Goal: Task Accomplishment & Management: Manage account settings

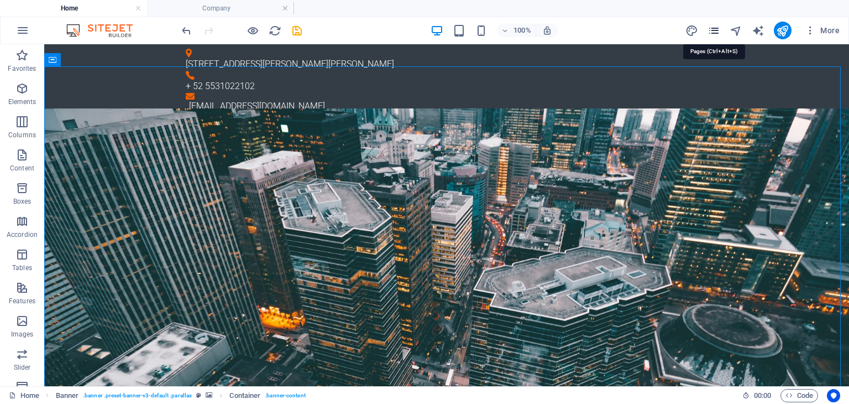
click at [716, 30] on icon "pages" at bounding box center [714, 30] width 13 height 13
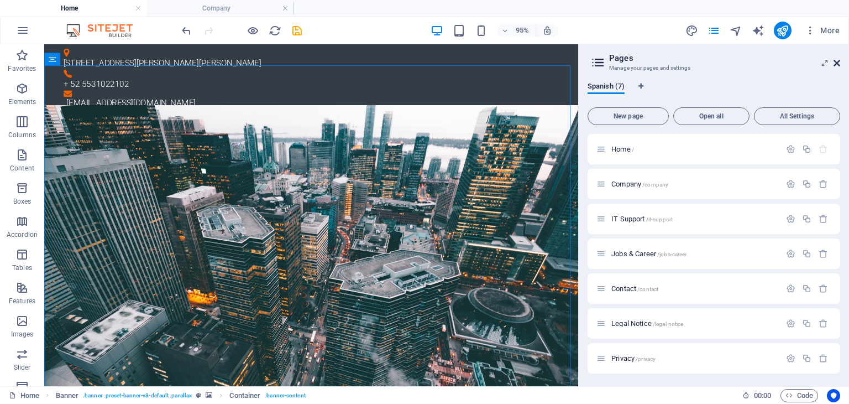
click at [836, 60] on icon at bounding box center [837, 63] width 7 height 9
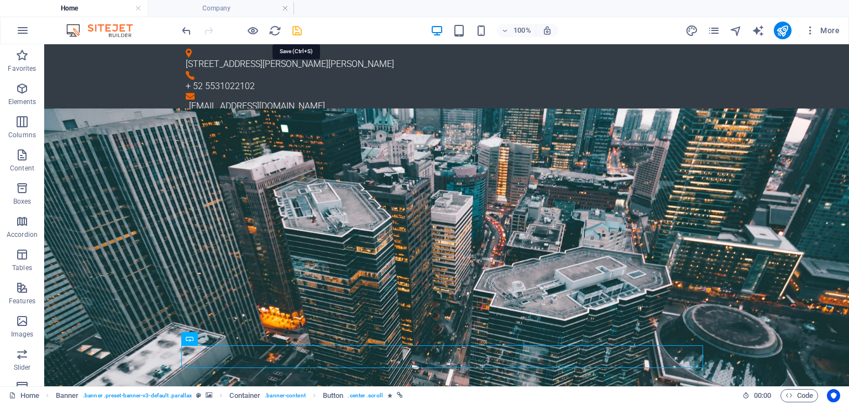
click at [299, 30] on icon "save" at bounding box center [297, 30] width 13 height 13
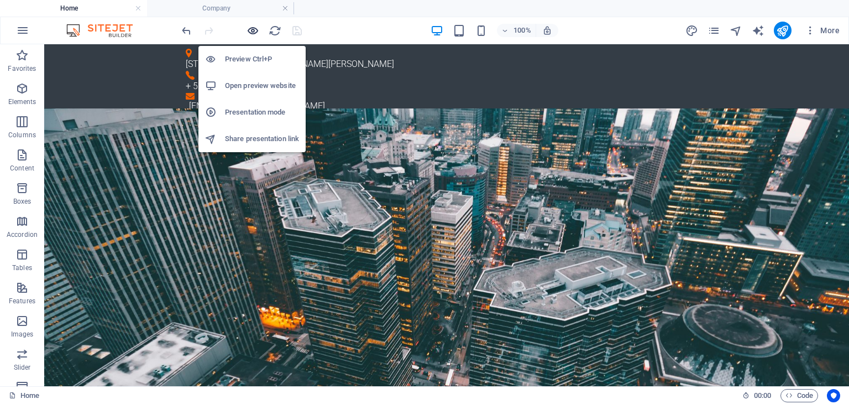
click at [251, 29] on icon "button" at bounding box center [253, 30] width 13 height 13
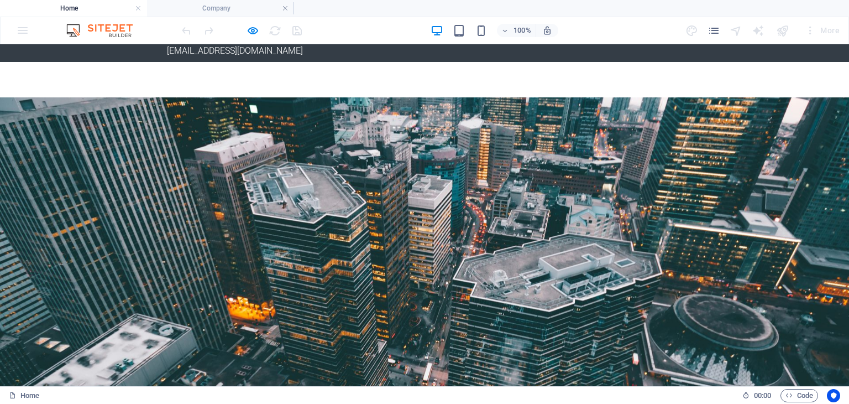
scroll to position [111, 0]
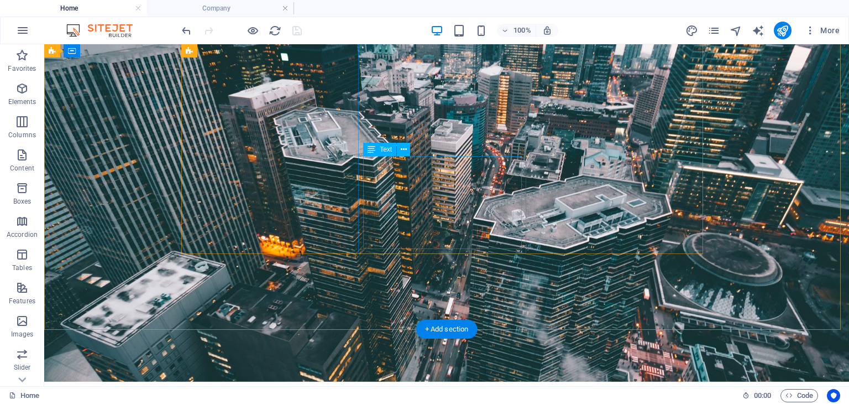
scroll to position [27, 0]
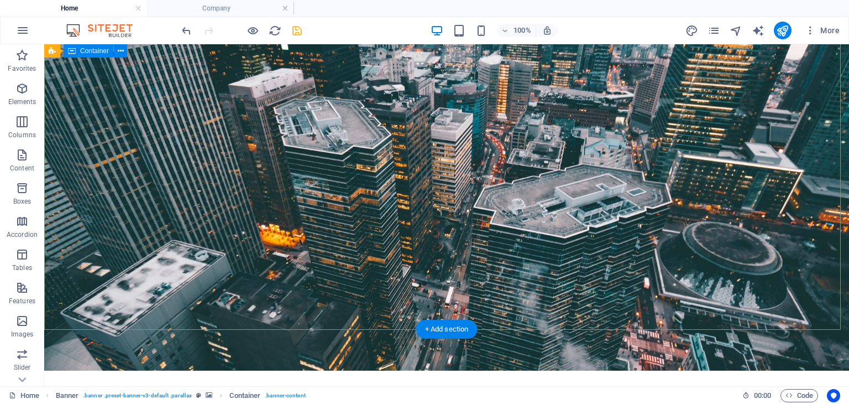
scroll to position [0, 0]
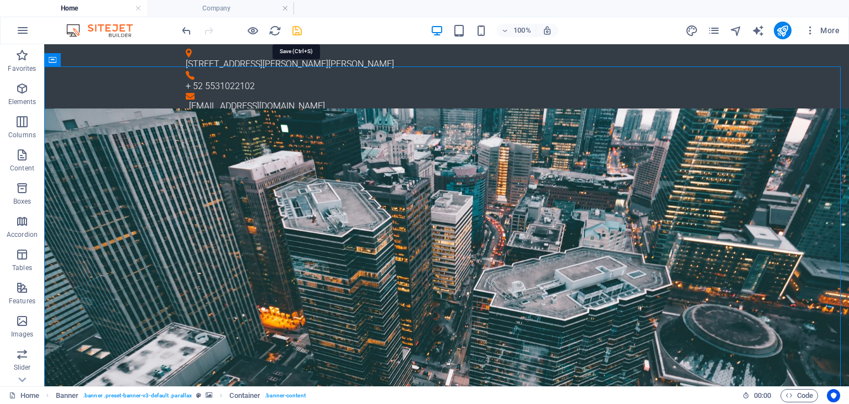
click at [295, 29] on icon "save" at bounding box center [297, 30] width 13 height 13
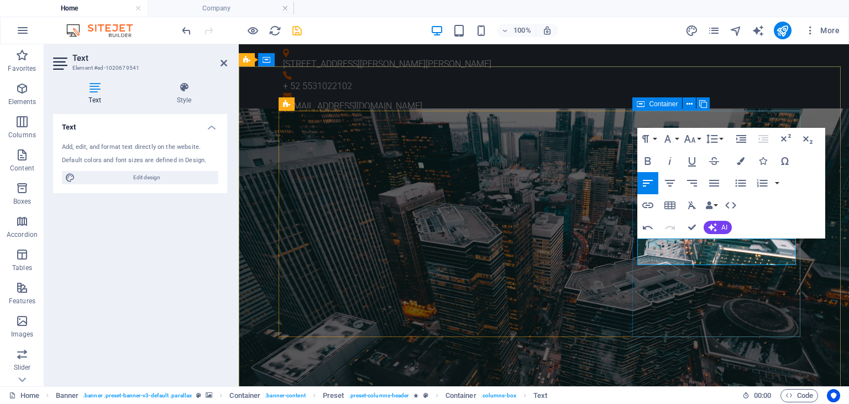
drag, startPoint x: 694, startPoint y: 293, endPoint x: 880, endPoint y: 278, distance: 186.4
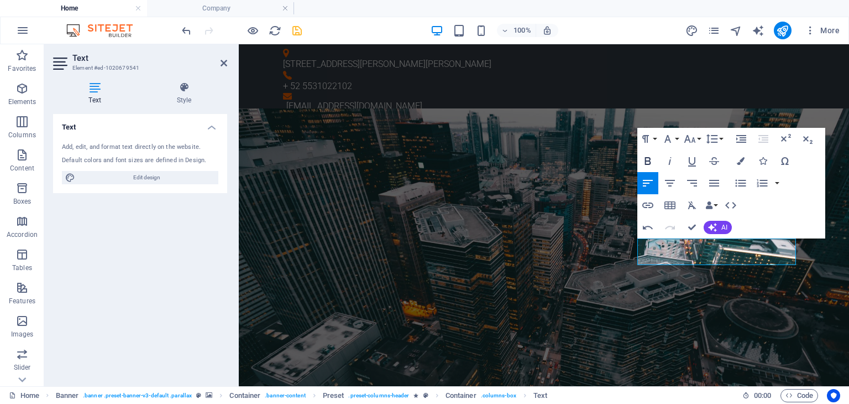
click at [646, 161] on icon "button" at bounding box center [648, 161] width 6 height 8
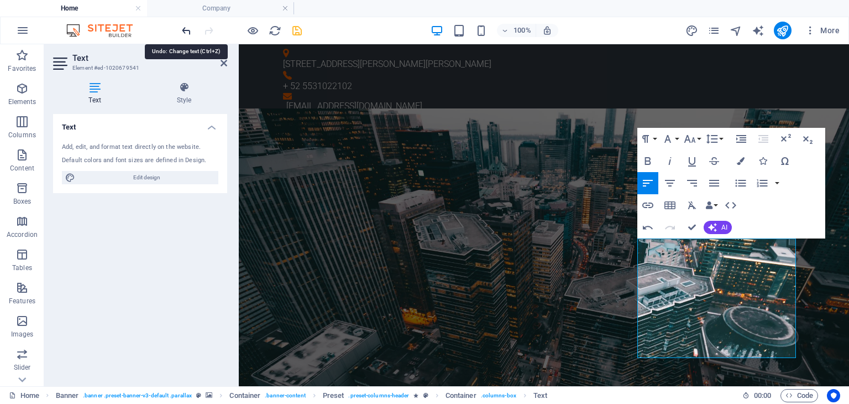
drag, startPoint x: 186, startPoint y: 29, endPoint x: 10, endPoint y: 59, distance: 178.3
click at [186, 29] on icon "undo" at bounding box center [186, 30] width 13 height 13
click at [186, 31] on icon "undo" at bounding box center [186, 30] width 13 height 13
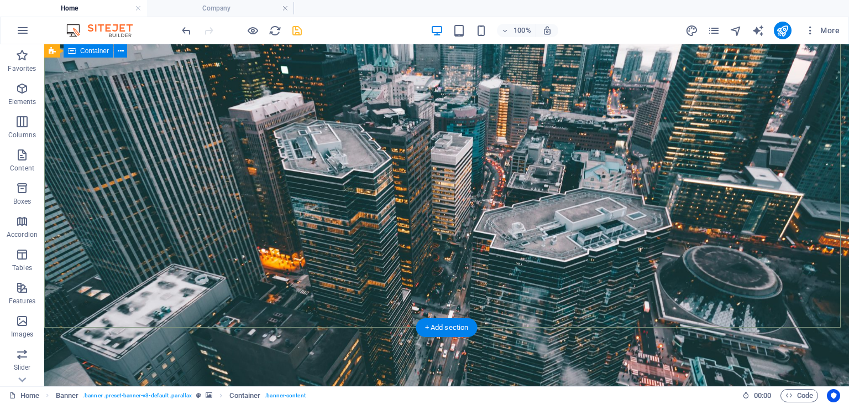
scroll to position [166, 0]
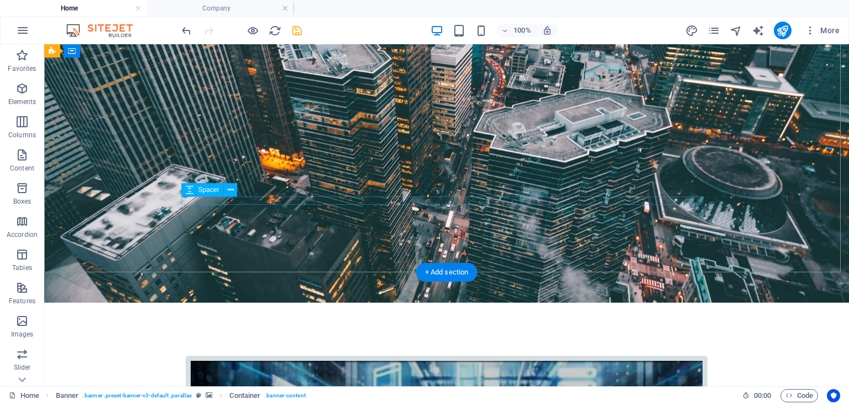
scroll to position [0, 0]
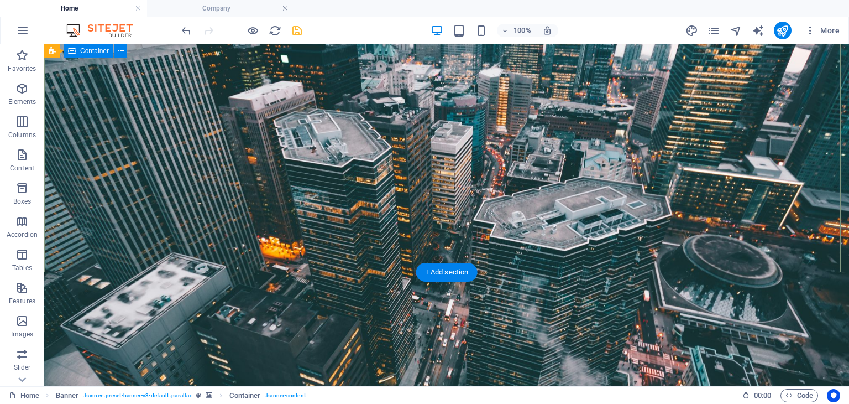
scroll to position [221, 0]
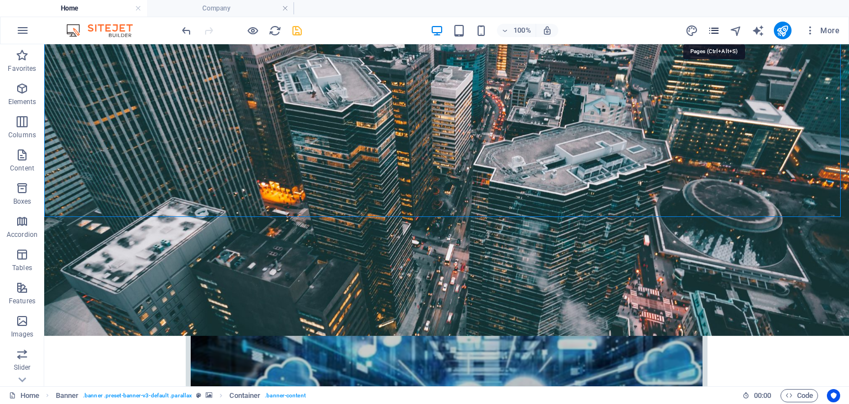
click at [715, 30] on icon "pages" at bounding box center [714, 30] width 13 height 13
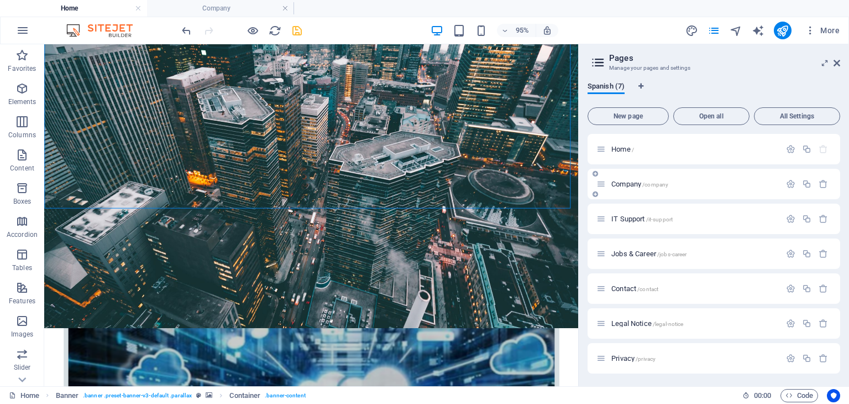
click at [645, 181] on span "/company" at bounding box center [656, 184] width 26 height 6
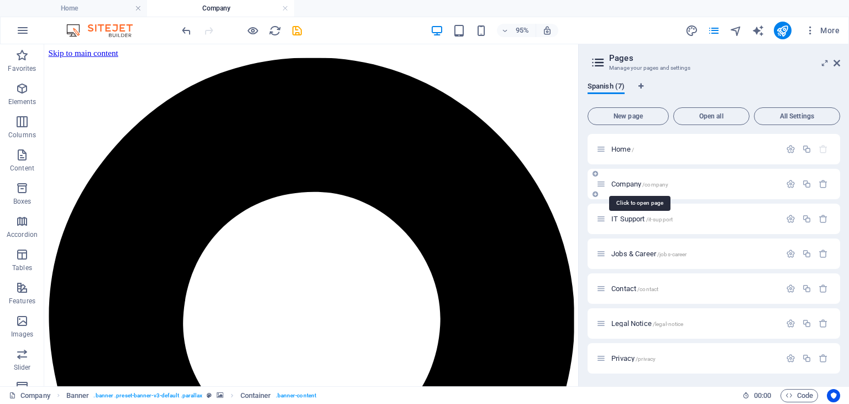
scroll to position [0, 0]
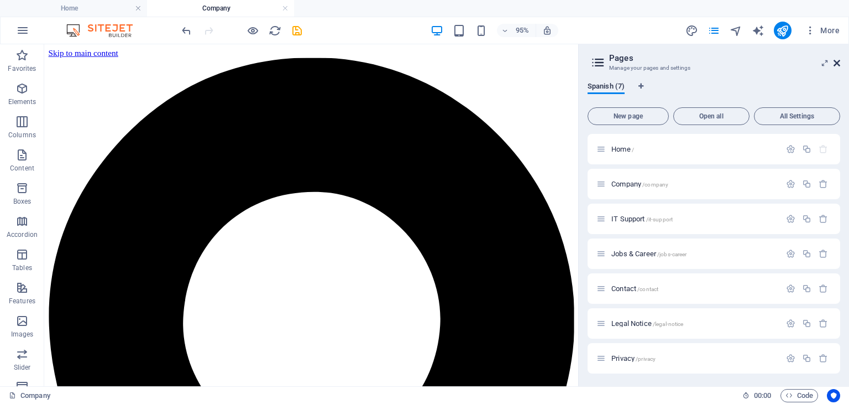
click at [838, 64] on icon at bounding box center [837, 63] width 7 height 9
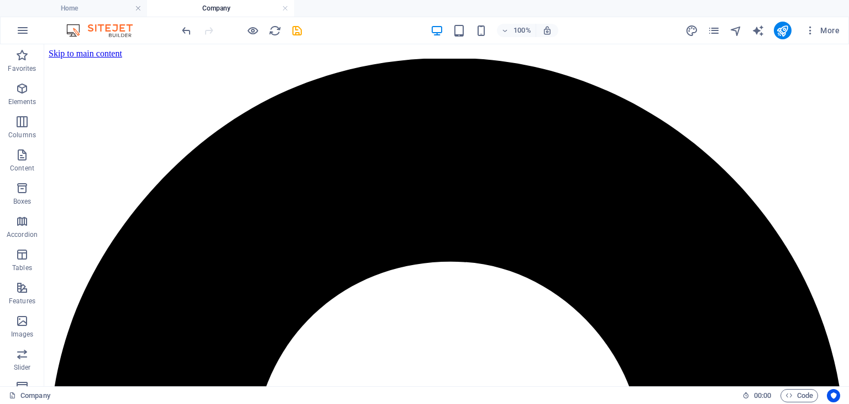
drag, startPoint x: 348, startPoint y: 56, endPoint x: 195, endPoint y: 56, distance: 152.6
click at [712, 31] on icon "pages" at bounding box center [714, 30] width 13 height 13
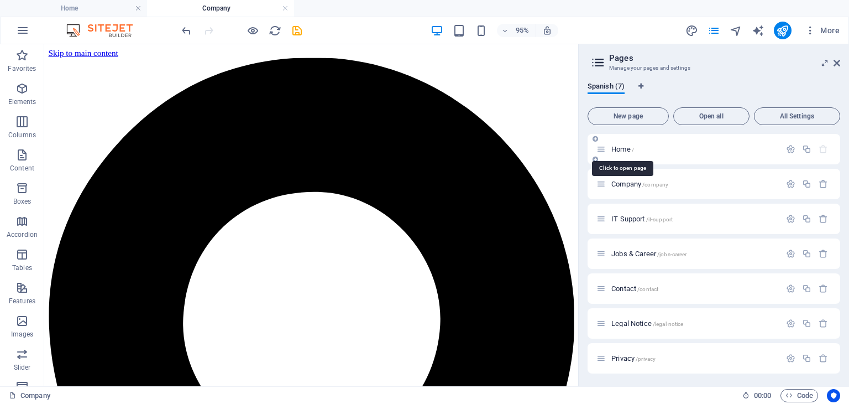
click at [627, 150] on span "Home /" at bounding box center [623, 149] width 23 height 8
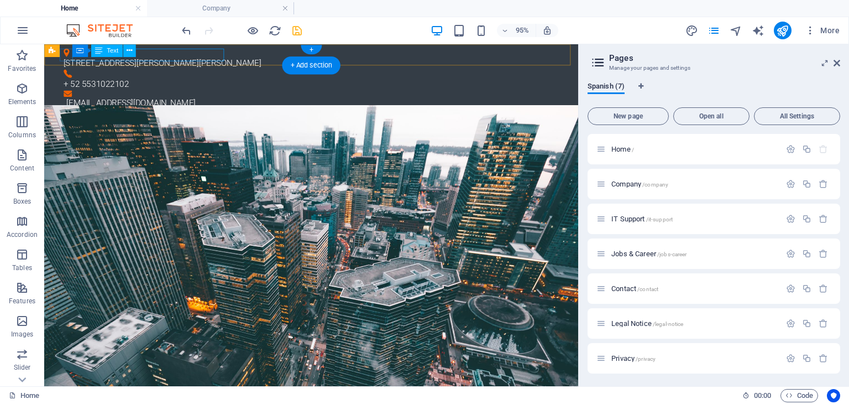
click at [159, 58] on div "[STREET_ADDRESS][PERSON_NAME][PERSON_NAME]" at bounding box center [321, 64] width 513 height 13
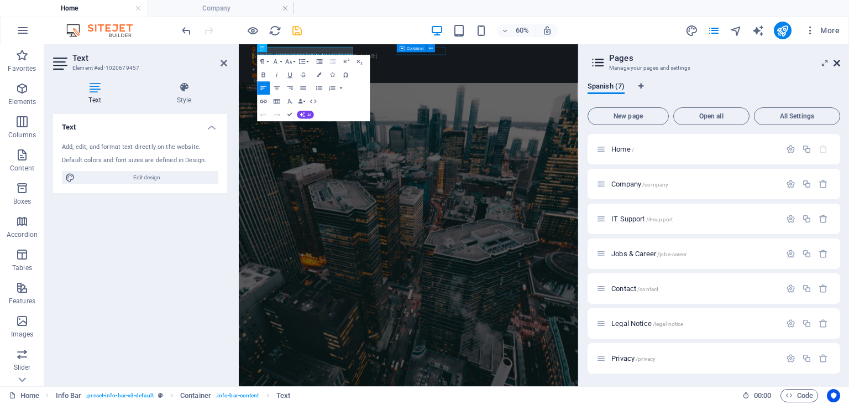
drag, startPoint x: 837, startPoint y: 64, endPoint x: 597, endPoint y: 19, distance: 244.7
click at [837, 64] on icon at bounding box center [837, 63] width 7 height 9
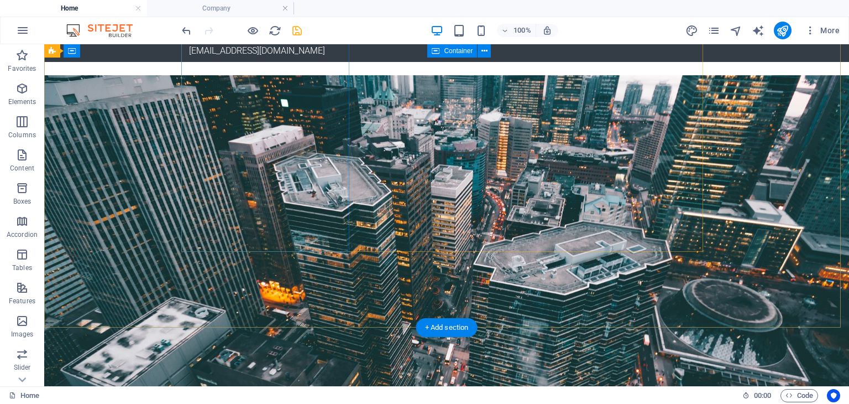
scroll to position [221, 0]
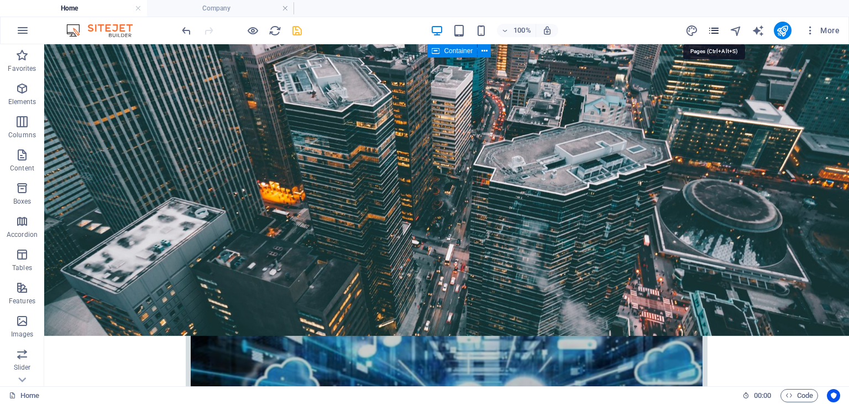
click at [716, 33] on icon "pages" at bounding box center [714, 30] width 13 height 13
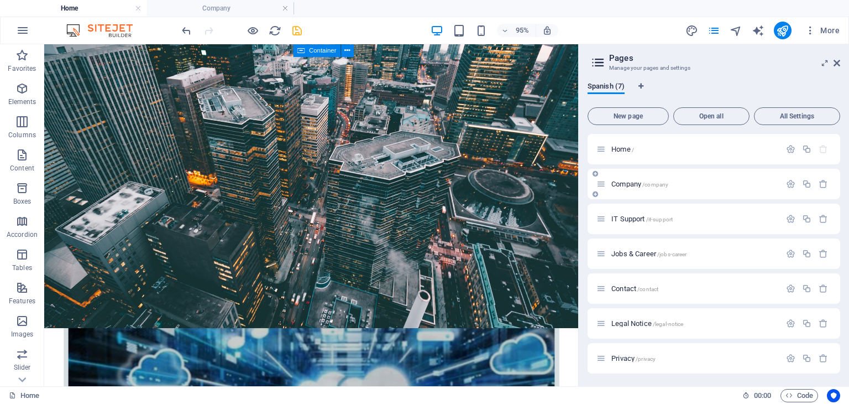
click at [624, 186] on span "Company /company" at bounding box center [640, 184] width 57 height 8
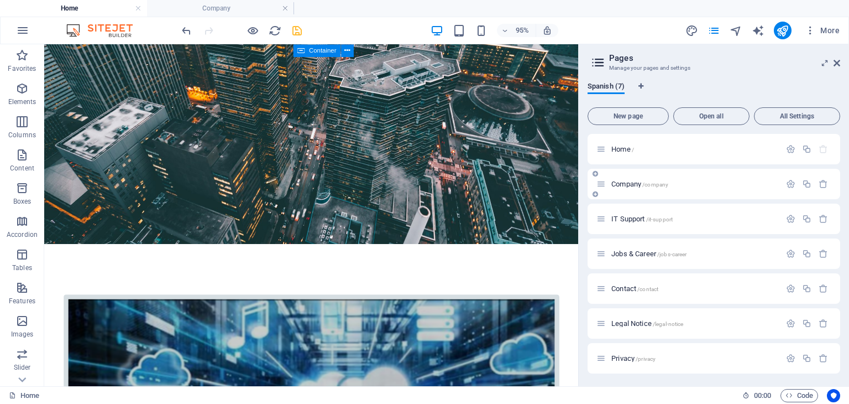
scroll to position [0, 0]
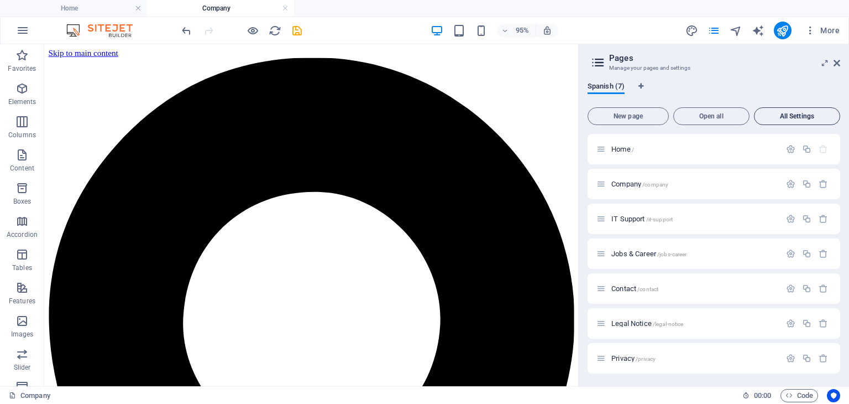
click at [804, 119] on span "All Settings" at bounding box center [797, 116] width 76 height 7
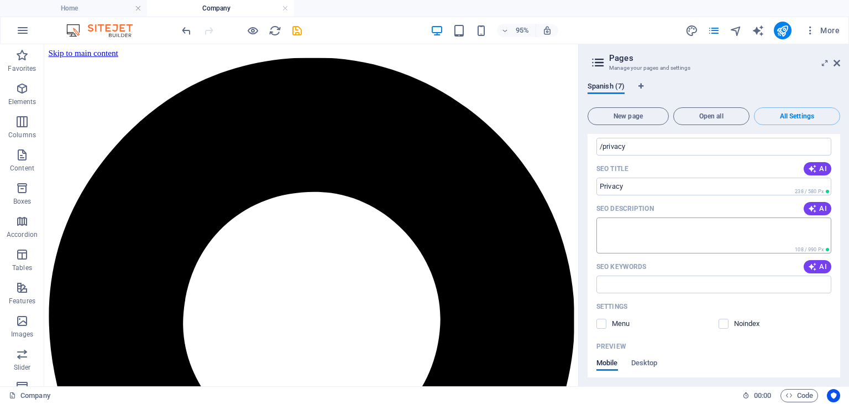
scroll to position [2915, 0]
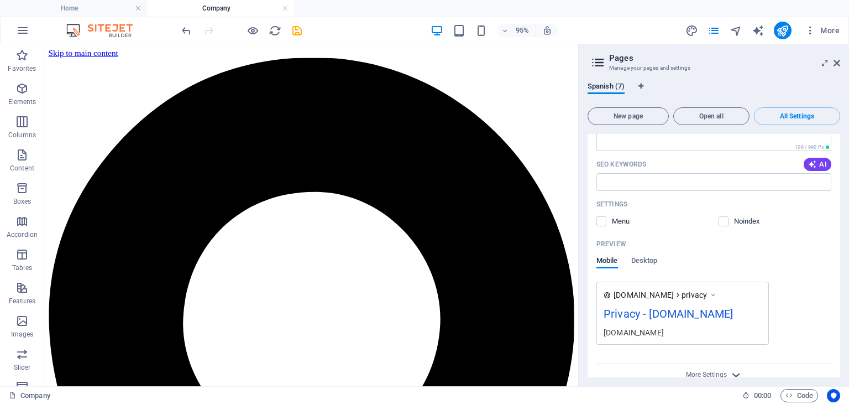
click at [736, 368] on icon "button" at bounding box center [736, 374] width 13 height 13
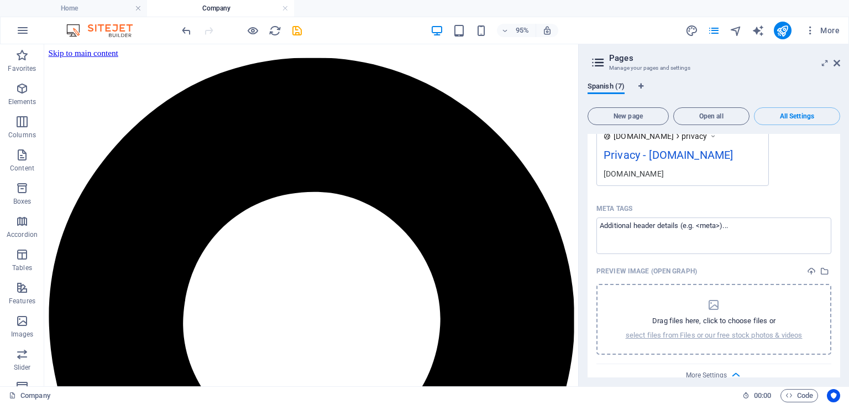
scroll to position [2742, 0]
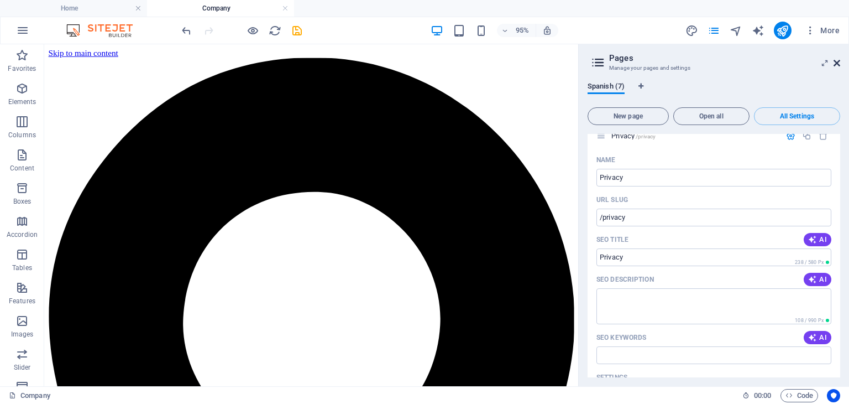
click at [840, 62] on icon at bounding box center [837, 63] width 7 height 9
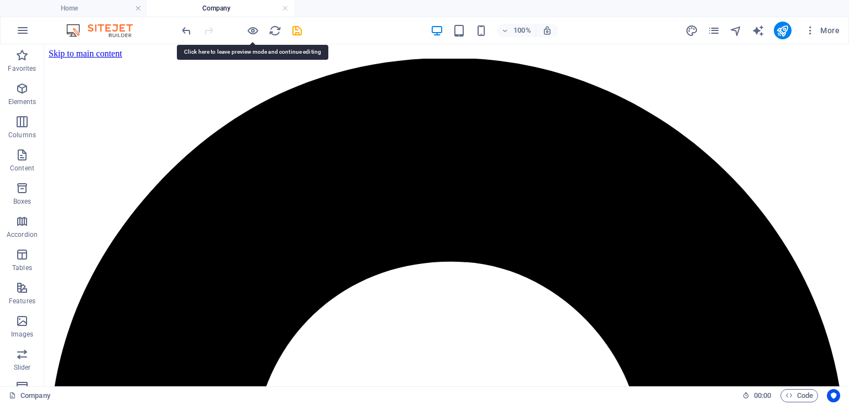
drag, startPoint x: 248, startPoint y: 102, endPoint x: 252, endPoint y: 108, distance: 6.8
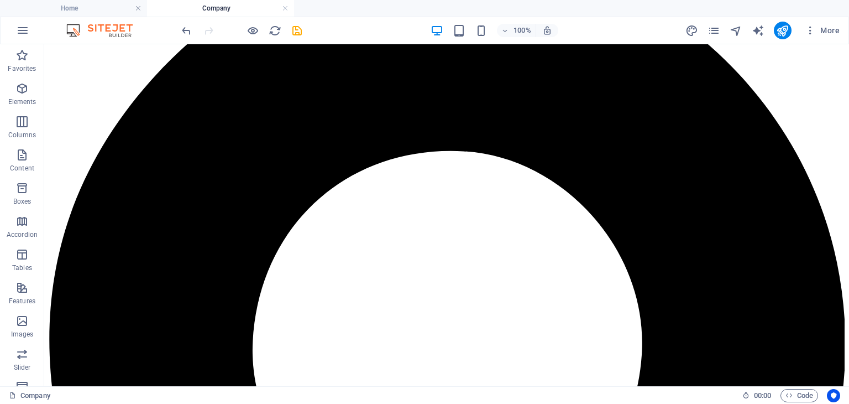
scroll to position [0, 0]
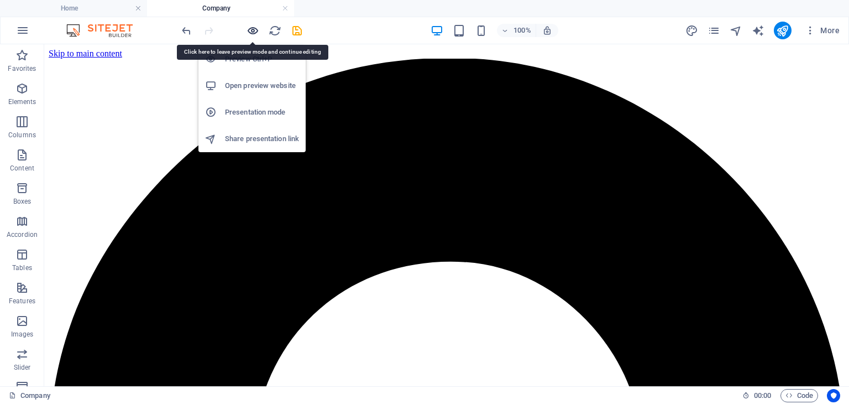
click at [252, 29] on icon "button" at bounding box center [253, 30] width 13 height 13
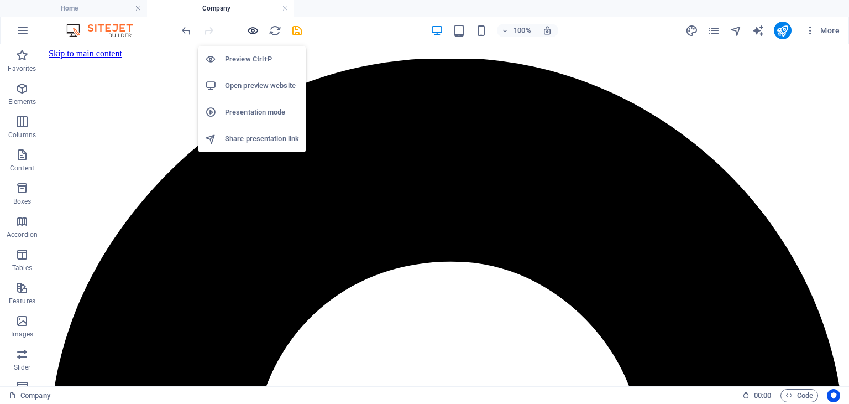
click at [252, 29] on icon "button" at bounding box center [253, 30] width 13 height 13
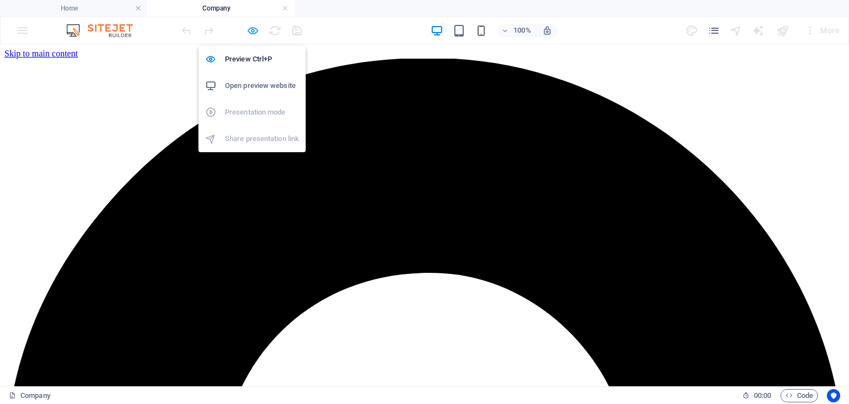
click at [254, 30] on icon "button" at bounding box center [253, 30] width 13 height 13
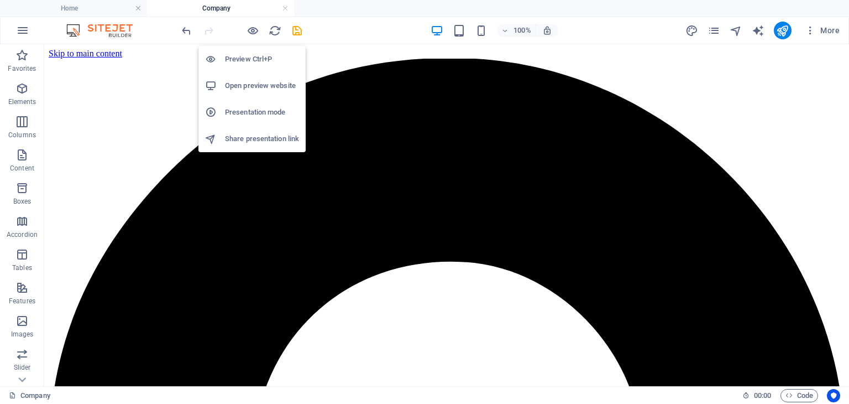
click at [277, 151] on li "Share presentation link" at bounding box center [252, 139] width 107 height 27
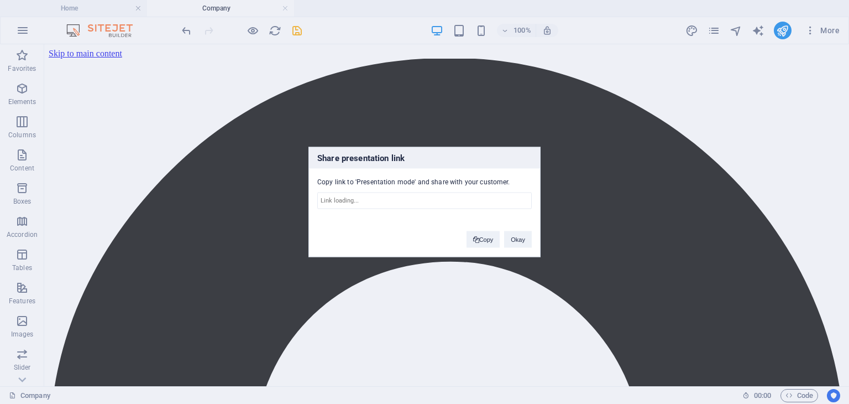
type input "[URL][DOMAIN_NAME]"
click at [614, 160] on div "Share presentation link Copy link to 'Presentation mode' and share with your cu…" at bounding box center [424, 202] width 849 height 404
click at [152, 231] on div "Share presentation link Copy link to 'Presentation mode' and share with your cu…" at bounding box center [424, 202] width 849 height 404
click at [517, 239] on button "Okay" at bounding box center [518, 239] width 28 height 17
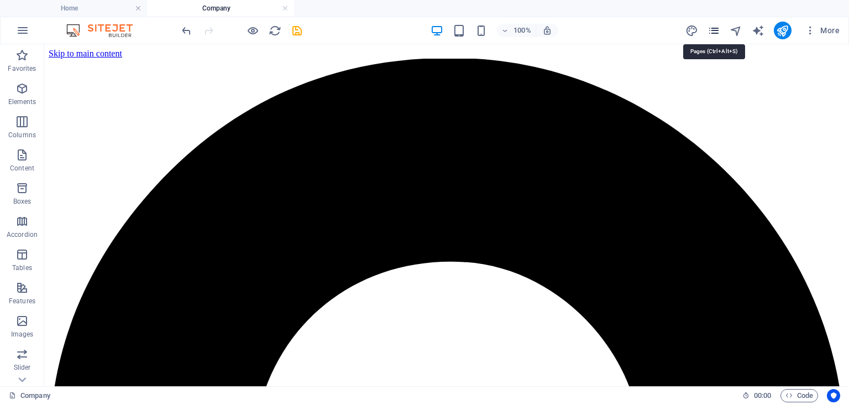
click at [719, 32] on icon "pages" at bounding box center [714, 30] width 13 height 13
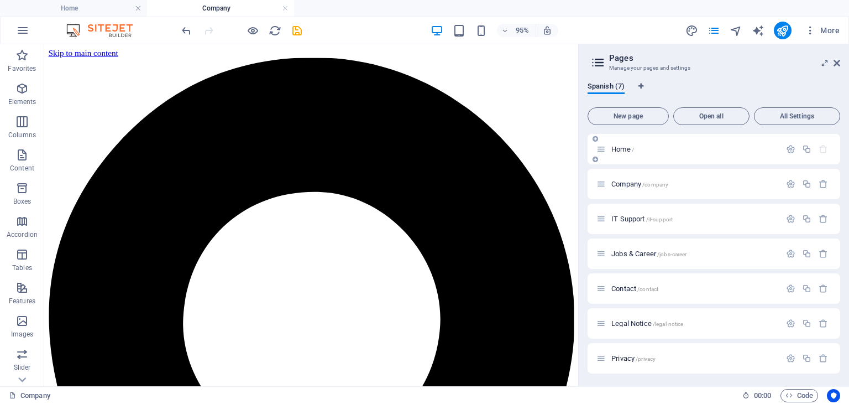
click at [608, 151] on div "Home /" at bounding box center [694, 148] width 173 height 7
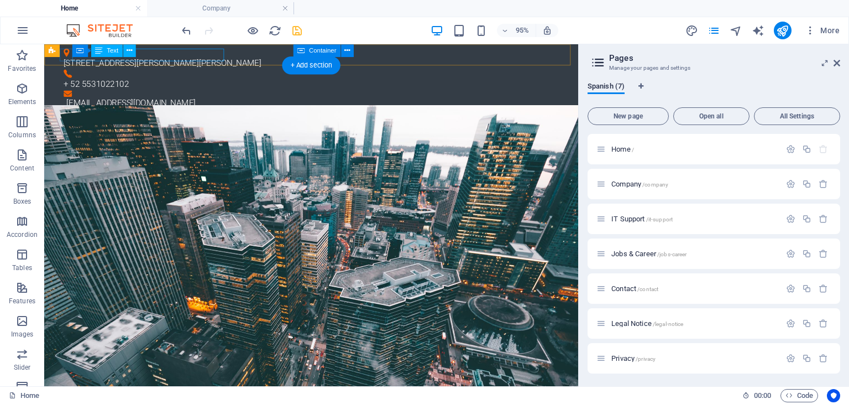
click at [180, 58] on div "[STREET_ADDRESS][PERSON_NAME][PERSON_NAME]" at bounding box center [321, 64] width 513 height 13
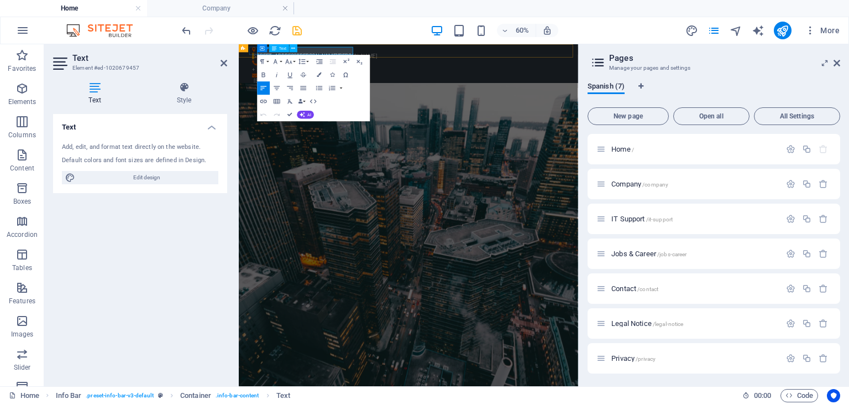
click at [382, 58] on p "[STREET_ADDRESS][PERSON_NAME][PERSON_NAME]" at bounding box center [517, 64] width 513 height 13
click at [838, 61] on icon at bounding box center [837, 63] width 7 height 9
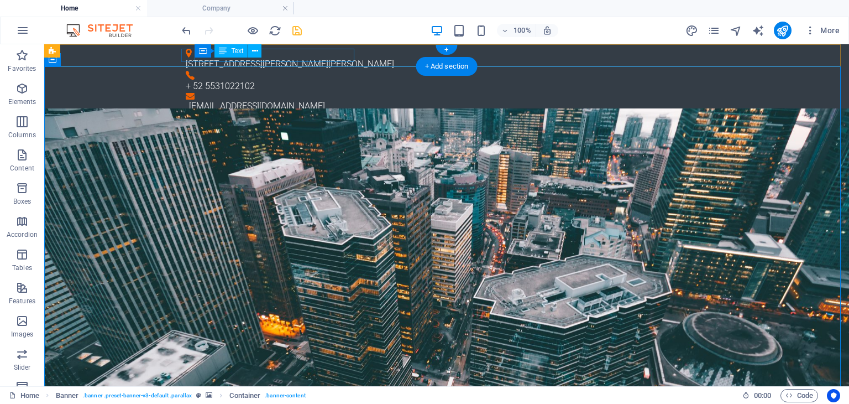
click at [283, 58] on div "[STREET_ADDRESS][PERSON_NAME][PERSON_NAME]" at bounding box center [442, 64] width 513 height 13
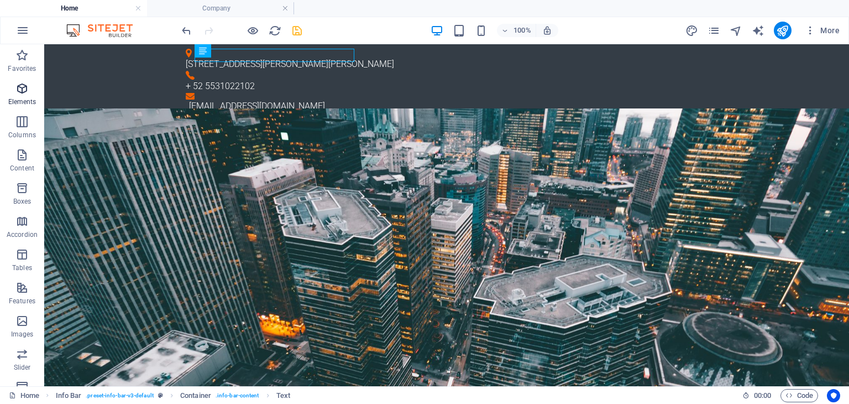
click at [20, 92] on icon "button" at bounding box center [21, 88] width 13 height 13
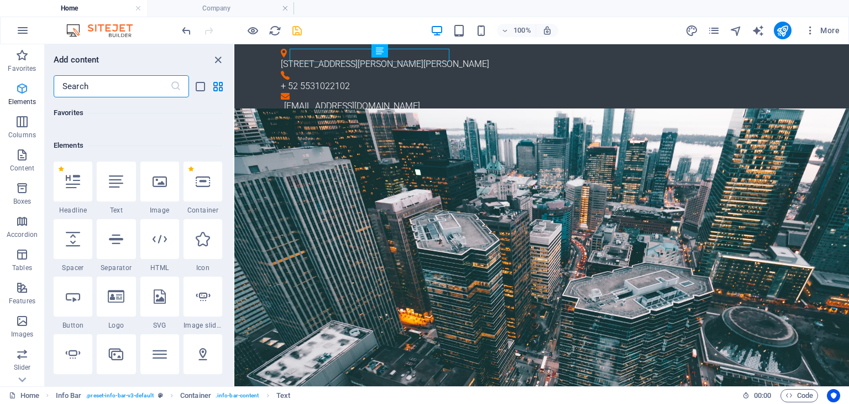
scroll to position [117, 0]
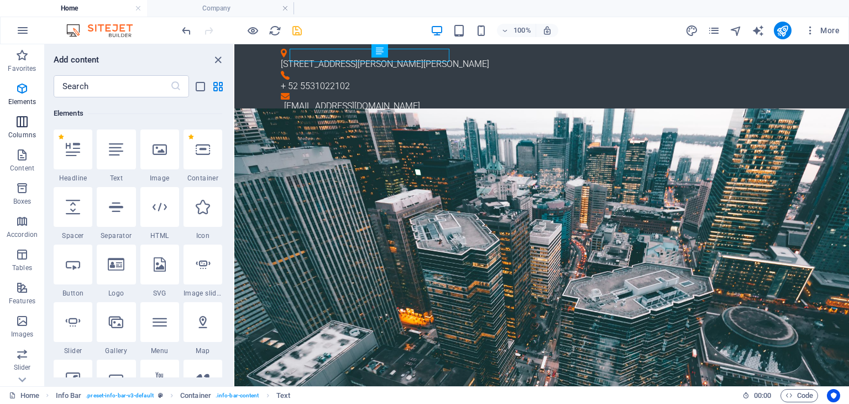
click at [22, 122] on icon "button" at bounding box center [21, 121] width 13 height 13
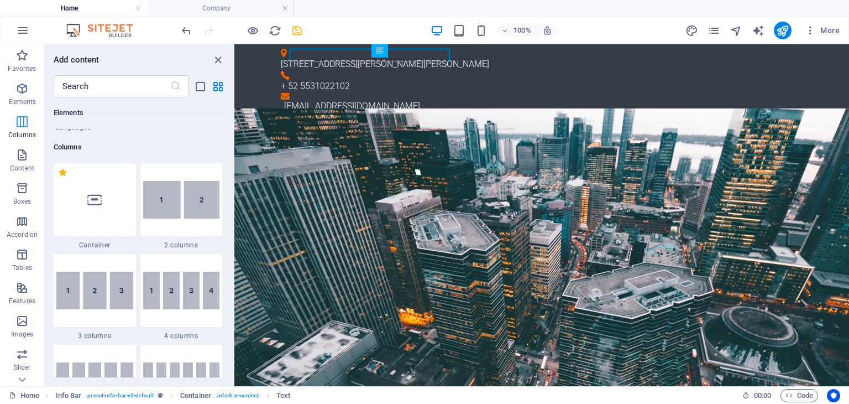
scroll to position [547, 0]
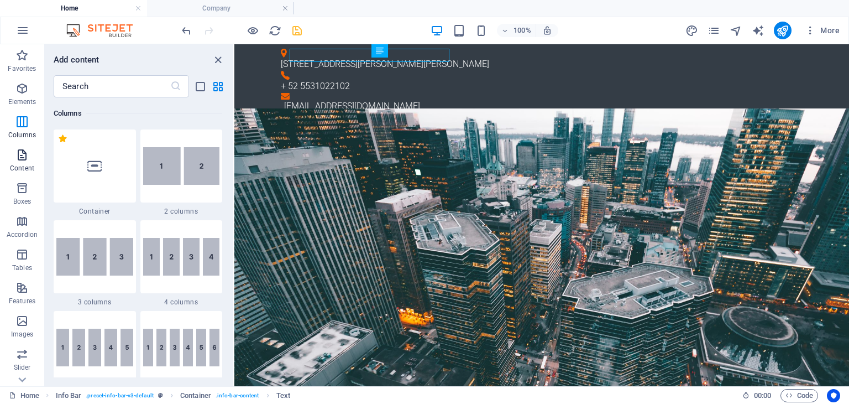
click at [22, 155] on icon "button" at bounding box center [21, 154] width 13 height 13
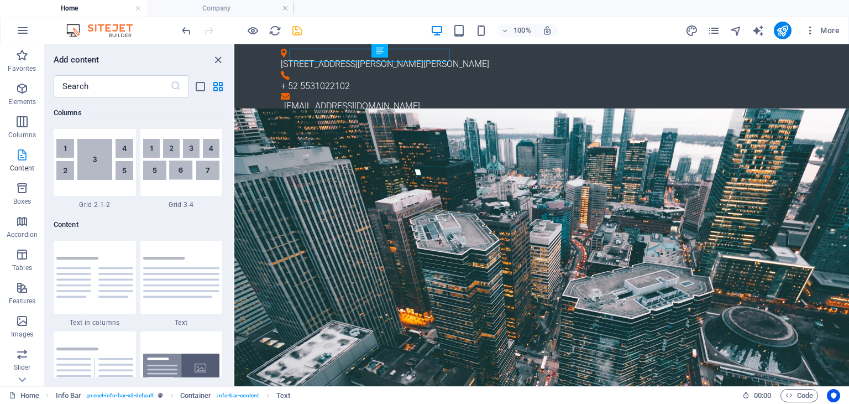
scroll to position [1934, 0]
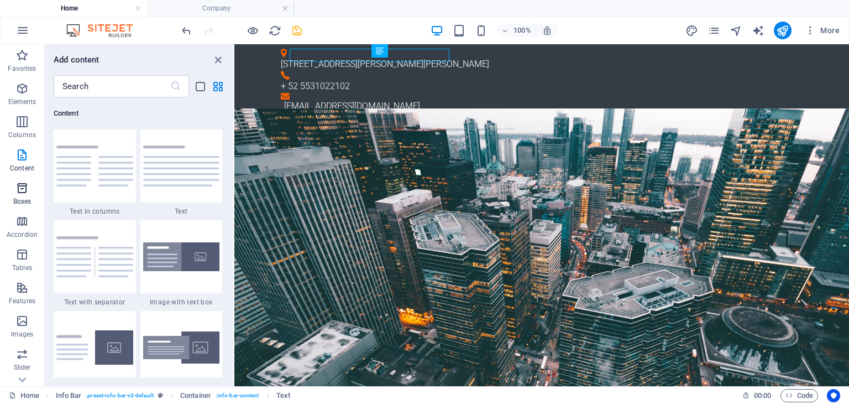
click at [27, 191] on icon "button" at bounding box center [21, 187] width 13 height 13
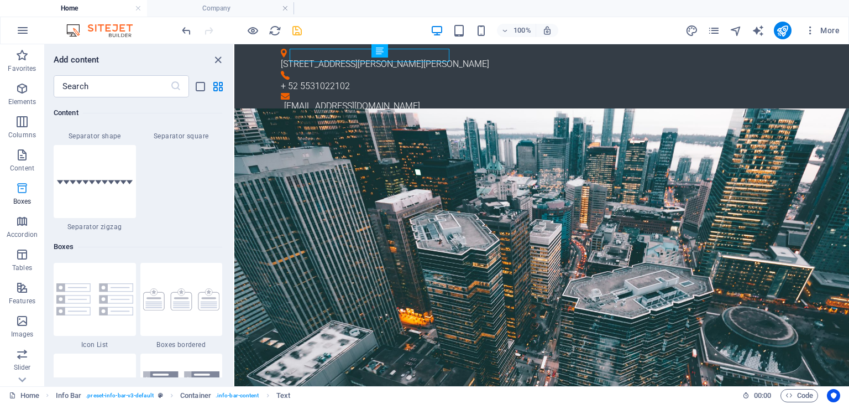
scroll to position [3050, 0]
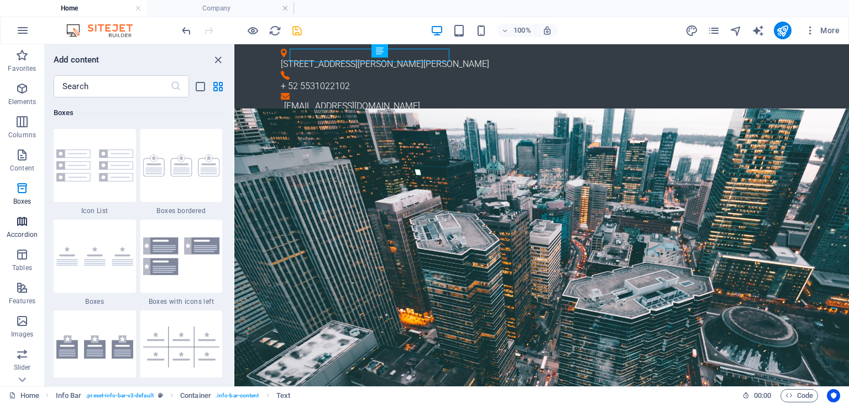
click at [26, 218] on icon "button" at bounding box center [21, 221] width 13 height 13
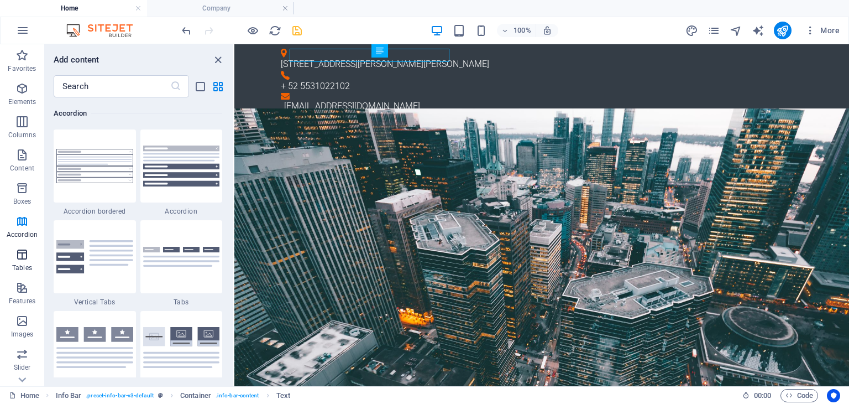
click at [21, 252] on icon "button" at bounding box center [21, 254] width 13 height 13
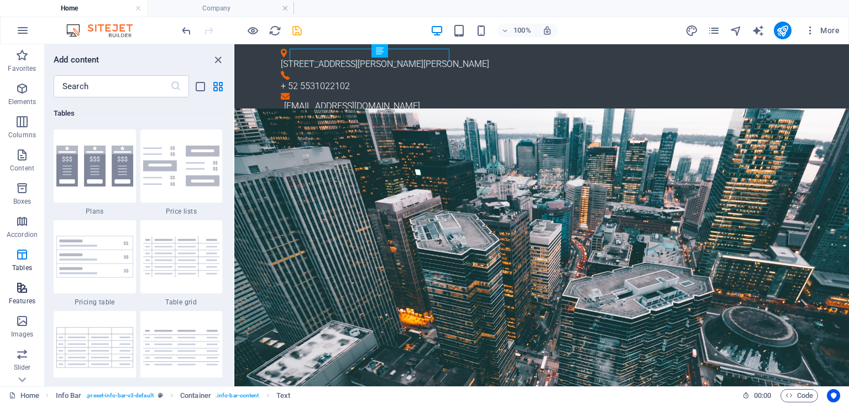
click at [19, 281] on icon "button" at bounding box center [21, 287] width 13 height 13
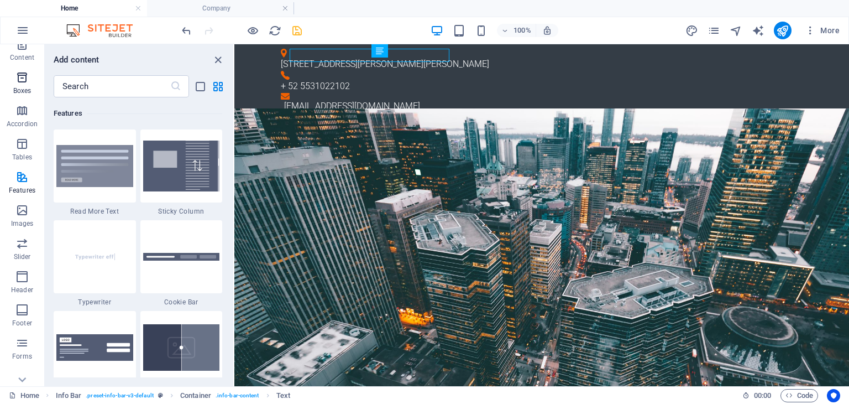
scroll to position [156, 0]
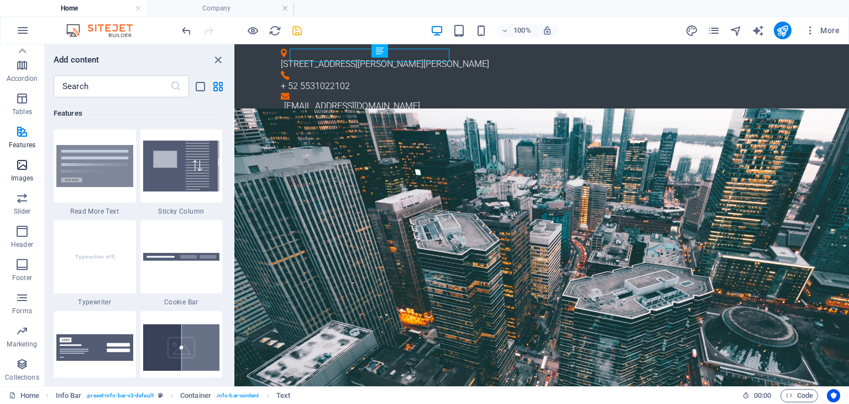
click at [23, 166] on icon "button" at bounding box center [21, 164] width 13 height 13
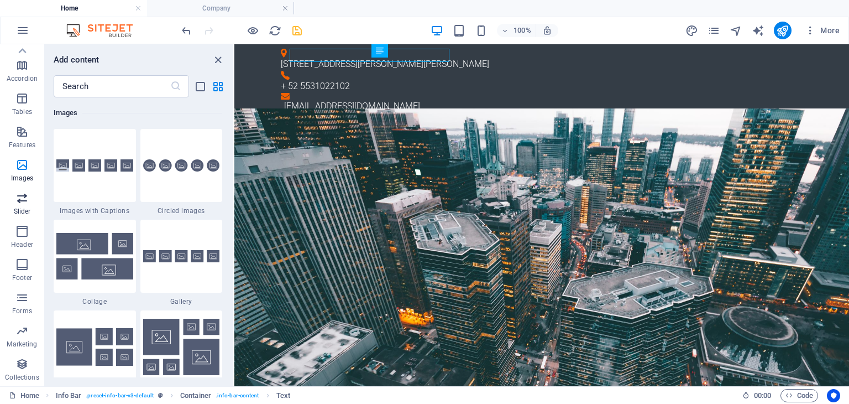
click at [22, 199] on icon "button" at bounding box center [21, 197] width 13 height 13
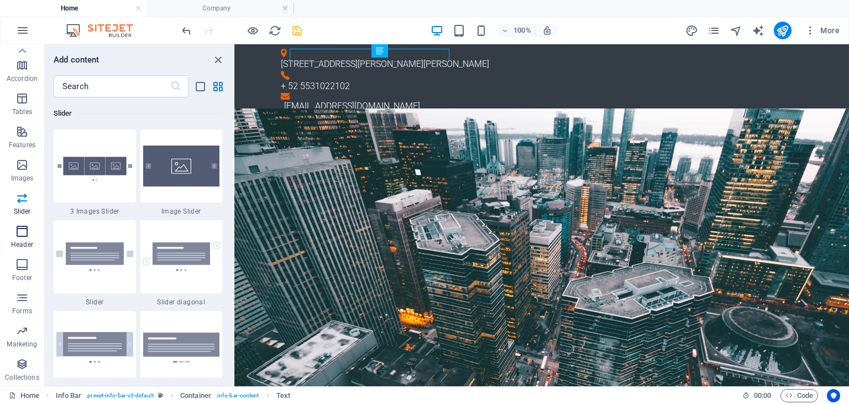
click at [21, 232] on icon "button" at bounding box center [21, 231] width 13 height 13
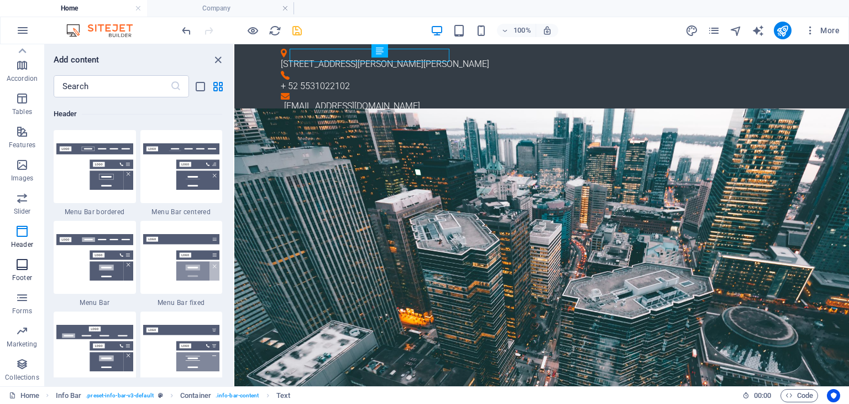
scroll to position [6659, 0]
click at [20, 261] on icon "button" at bounding box center [21, 264] width 13 height 13
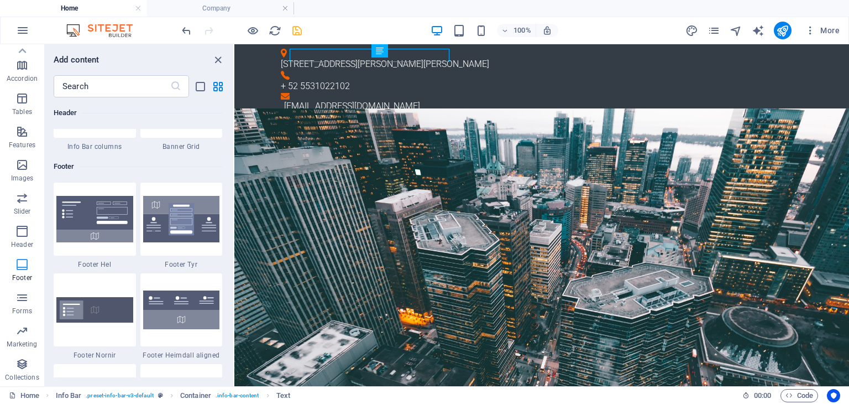
scroll to position [7321, 0]
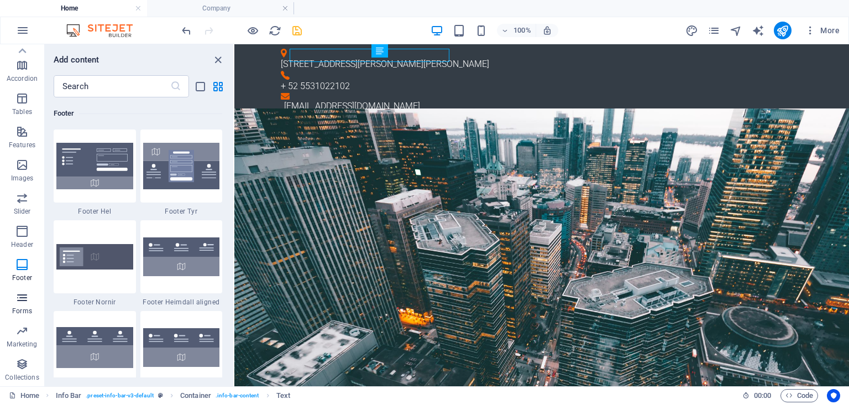
click at [22, 304] on span "Forms" at bounding box center [22, 304] width 44 height 27
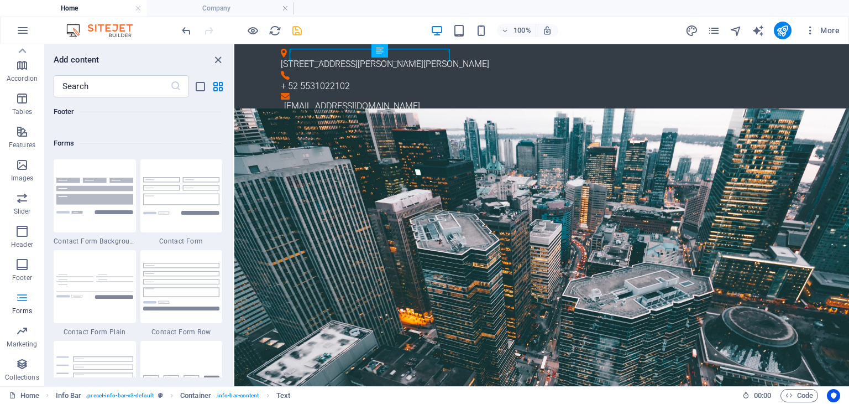
scroll to position [8074, 0]
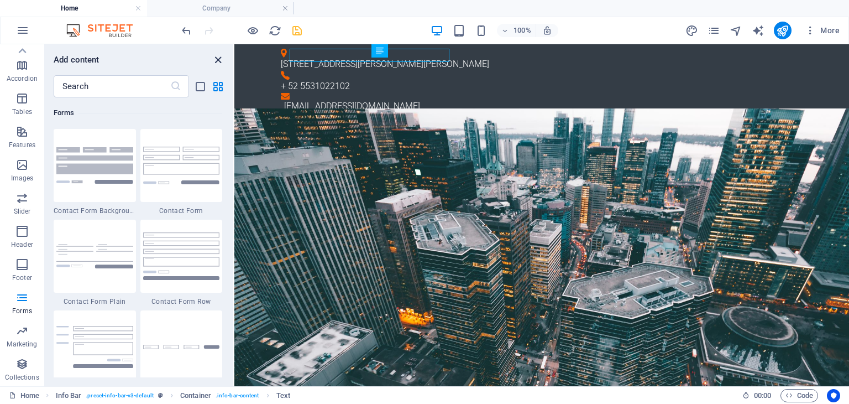
click at [218, 58] on icon "close panel" at bounding box center [218, 60] width 13 height 13
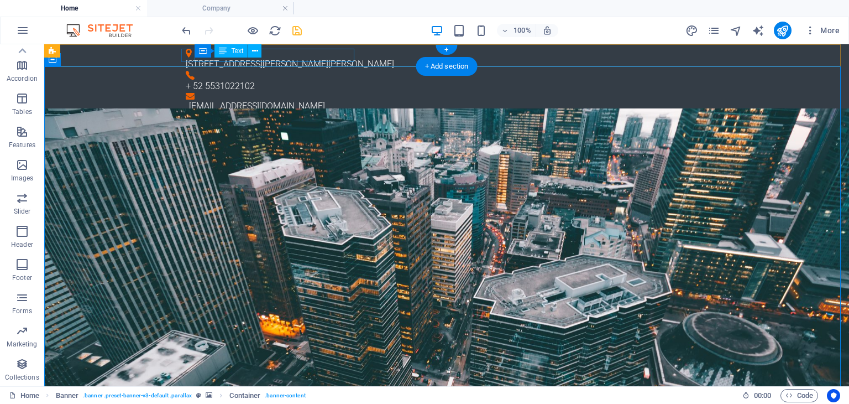
click at [219, 58] on div "[STREET_ADDRESS][PERSON_NAME][PERSON_NAME]" at bounding box center [442, 64] width 513 height 13
click at [285, 59] on div "[STREET_ADDRESS][PERSON_NAME][PERSON_NAME]" at bounding box center [442, 64] width 513 height 13
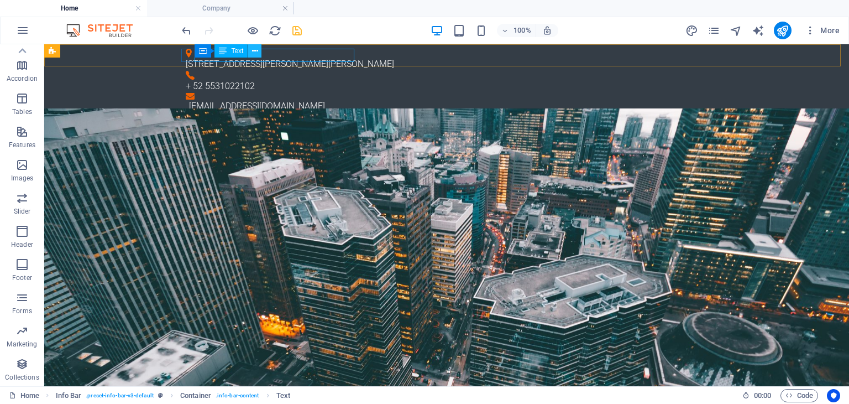
click at [257, 49] on icon at bounding box center [255, 51] width 6 height 12
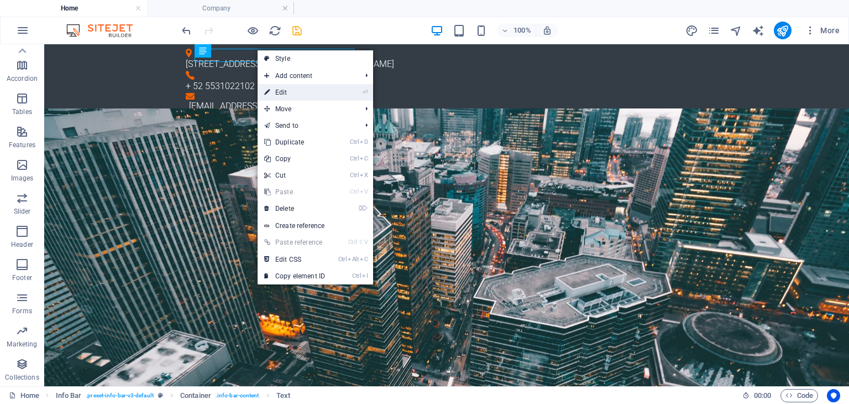
click at [294, 90] on link "⏎ Edit" at bounding box center [295, 92] width 74 height 17
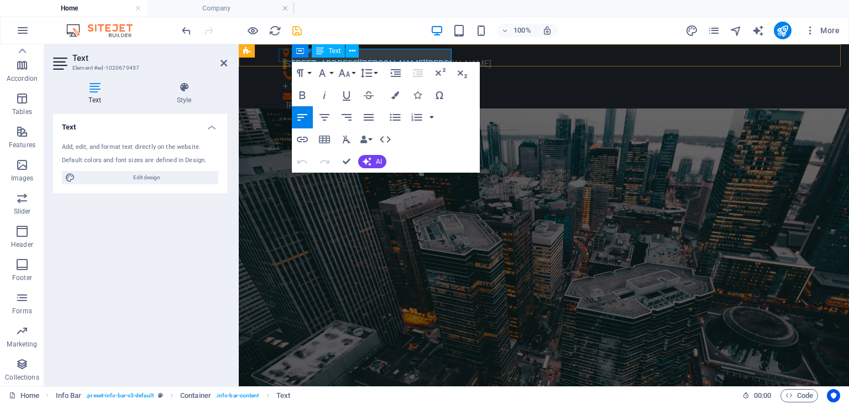
click at [335, 49] on span "Text" at bounding box center [334, 51] width 12 height 7
click at [351, 47] on icon at bounding box center [353, 51] width 6 height 12
click at [444, 58] on p "[STREET_ADDRESS][PERSON_NAME][PERSON_NAME]" at bounding box center [539, 64] width 513 height 13
click at [290, 50] on icon at bounding box center [290, 51] width 6 height 12
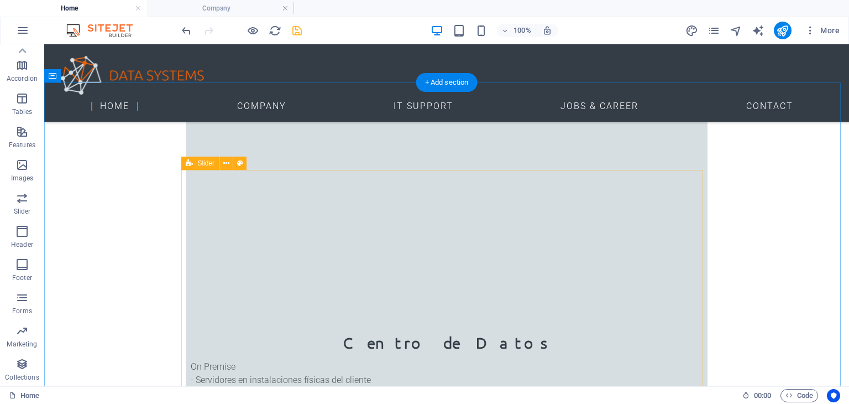
scroll to position [830, 0]
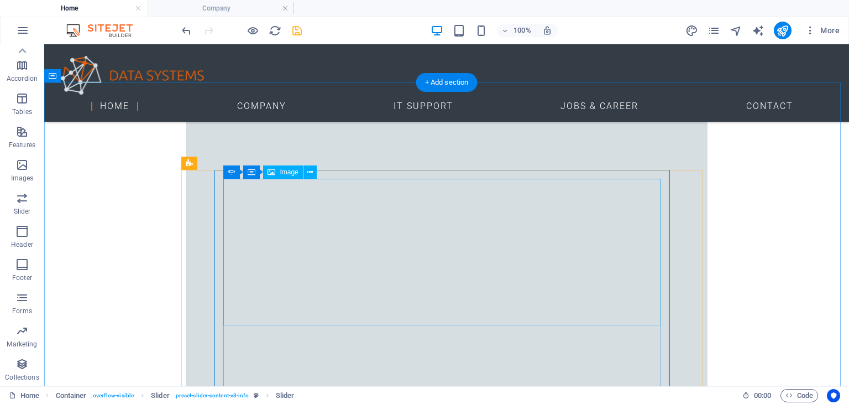
scroll to position [940, 0]
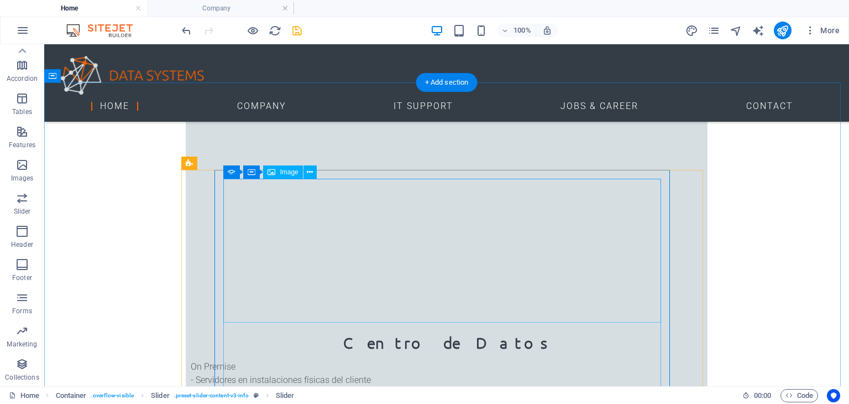
scroll to position [830, 0]
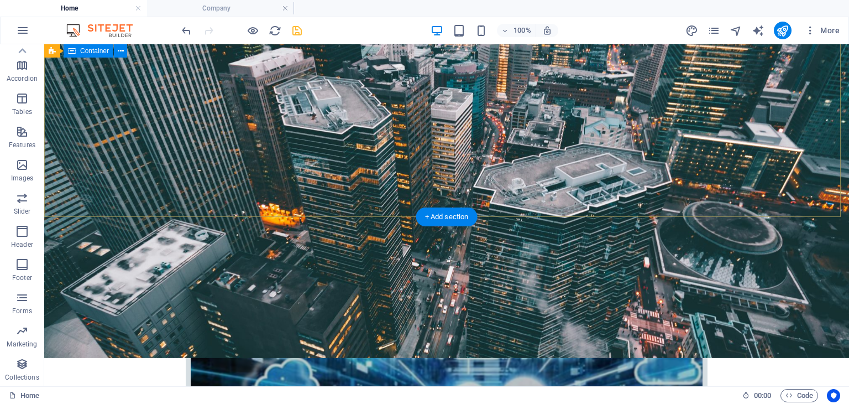
scroll to position [332, 0]
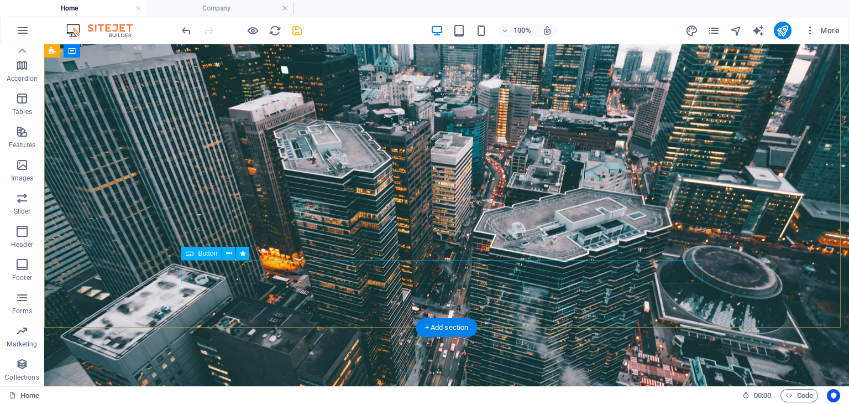
scroll to position [0, 0]
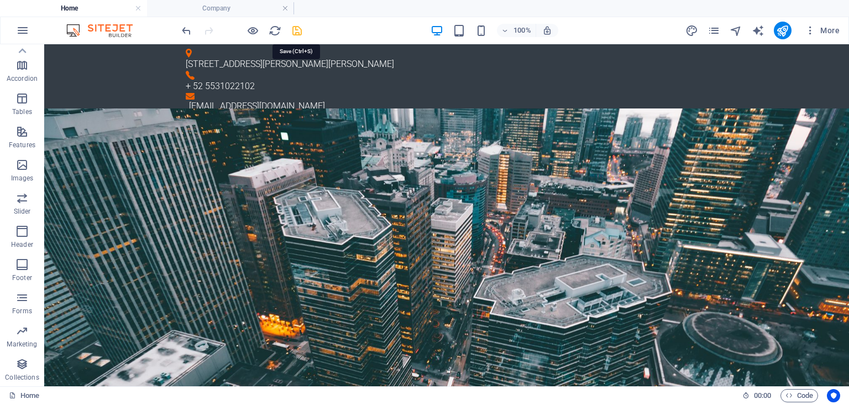
click at [295, 27] on icon "save" at bounding box center [297, 30] width 13 height 13
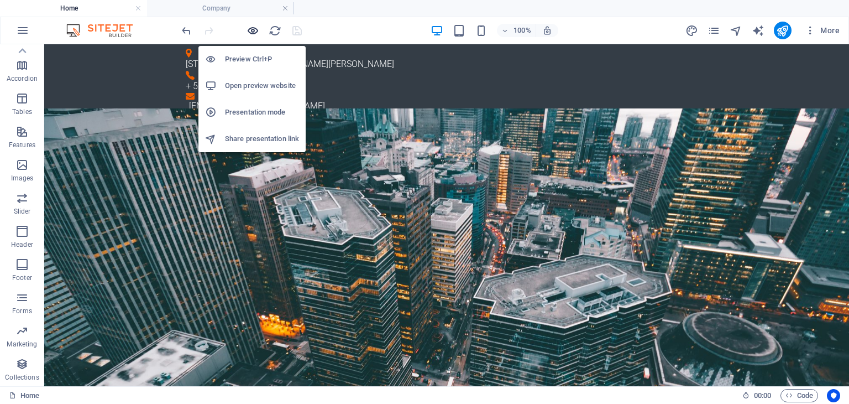
click at [250, 29] on icon "button" at bounding box center [253, 30] width 13 height 13
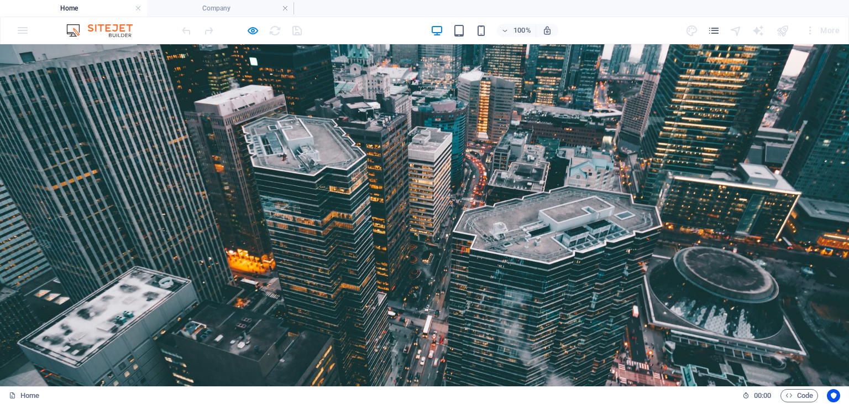
scroll to position [166, 0]
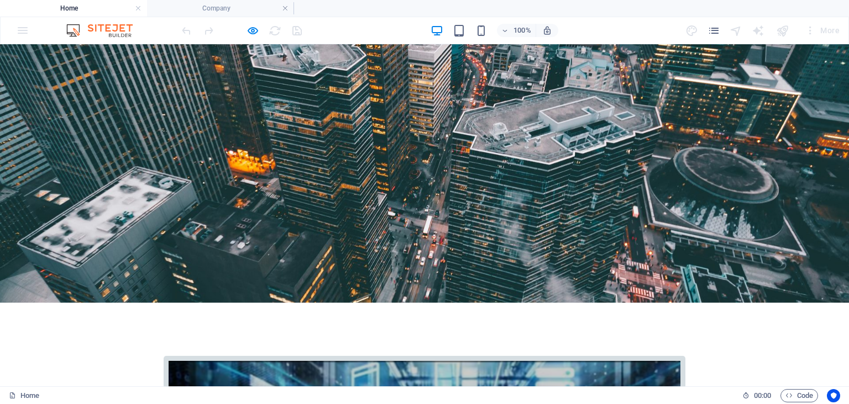
scroll to position [0, 0]
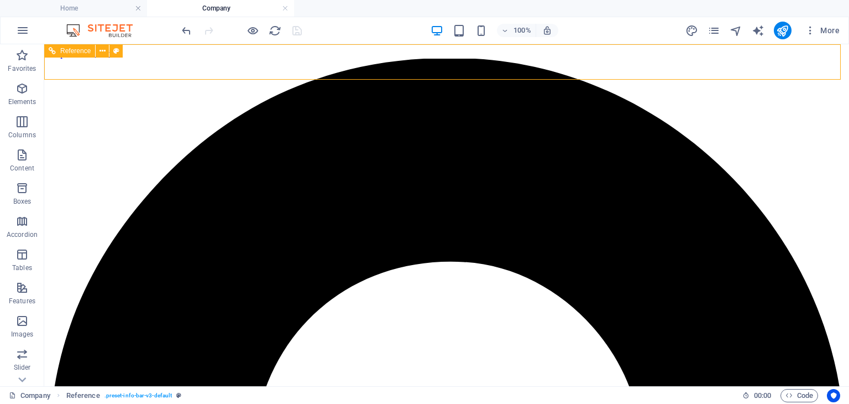
click at [70, 51] on span "Reference" at bounding box center [75, 51] width 30 height 7
click at [97, 54] on button at bounding box center [102, 50] width 13 height 13
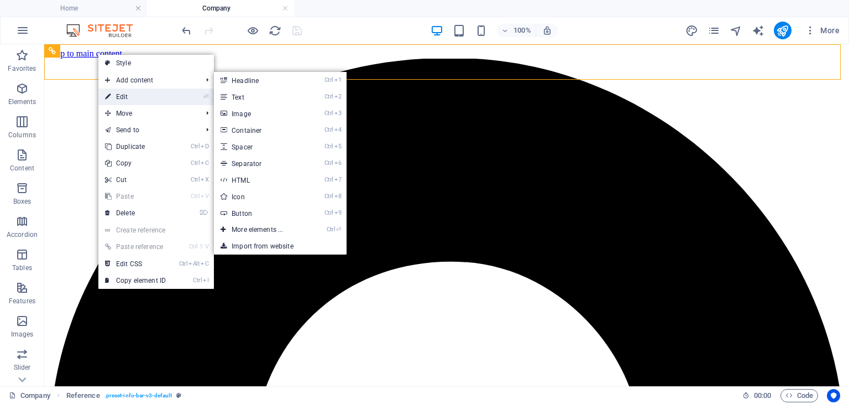
click at [131, 102] on link "⏎ Edit" at bounding box center [135, 96] width 74 height 17
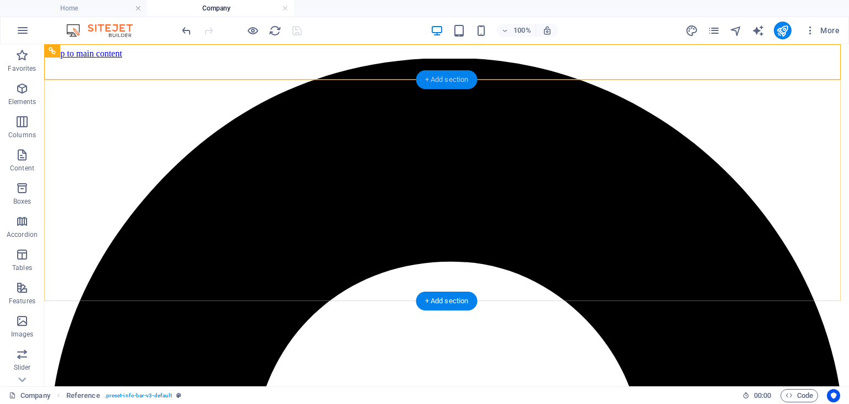
click at [447, 74] on div "+ Add section" at bounding box center [446, 79] width 61 height 19
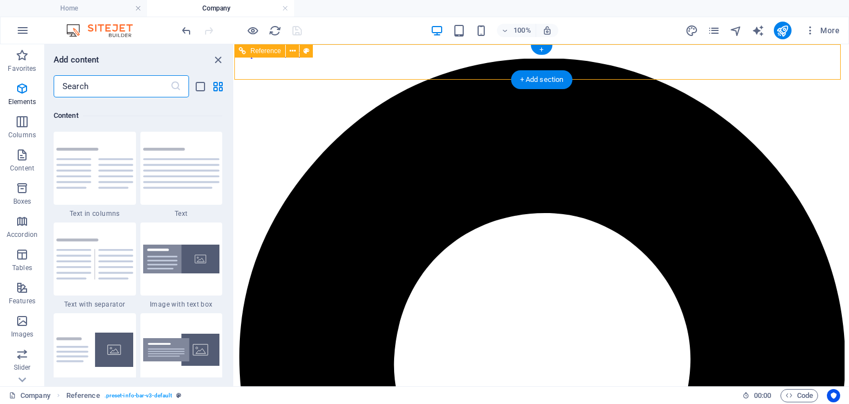
scroll to position [1935, 0]
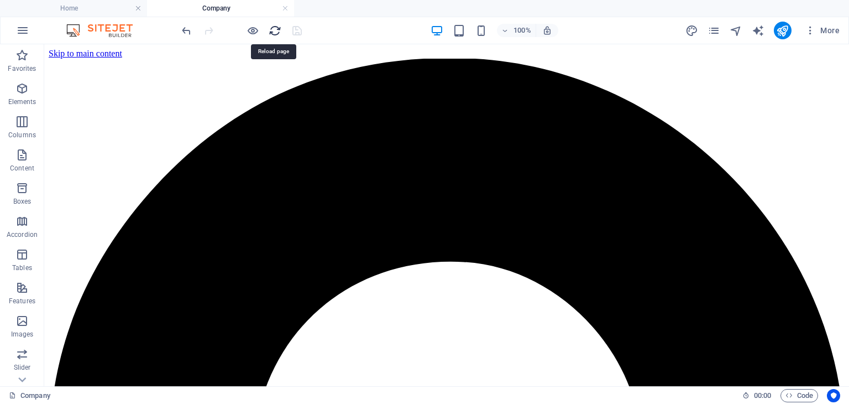
click at [277, 29] on icon "reload" at bounding box center [275, 30] width 13 height 13
click at [718, 29] on icon "pages" at bounding box center [714, 30] width 13 height 13
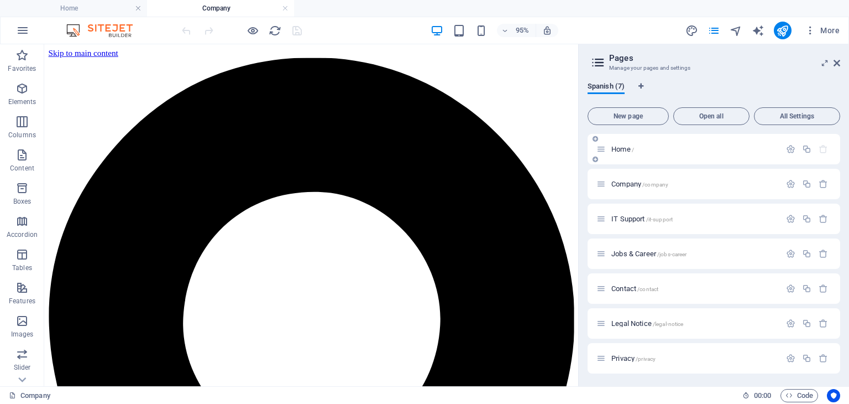
click at [630, 154] on div "Home /" at bounding box center [689, 149] width 184 height 13
click at [627, 149] on span "Home /" at bounding box center [623, 149] width 23 height 8
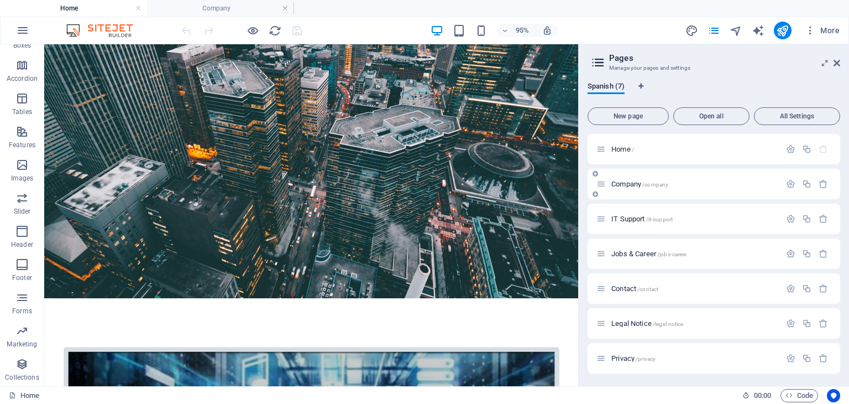
click at [657, 182] on span "/company" at bounding box center [656, 184] width 26 height 6
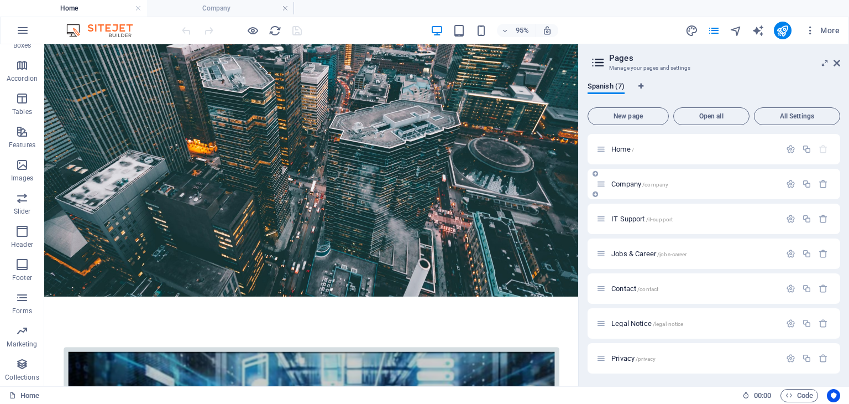
scroll to position [0, 0]
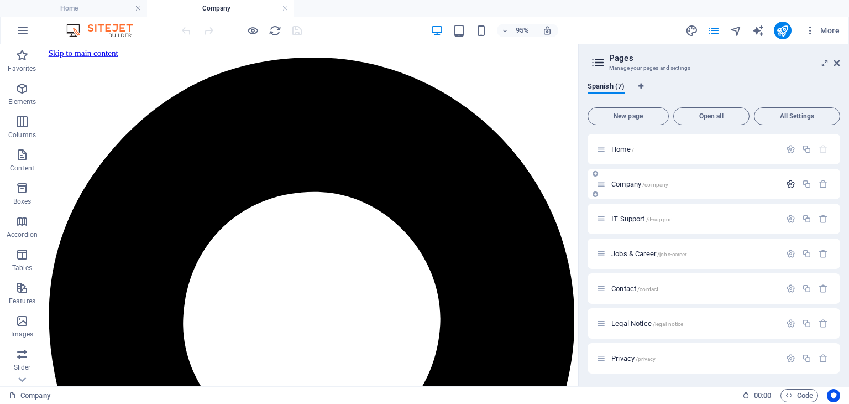
click at [786, 186] on icon "button" at bounding box center [790, 183] width 9 height 9
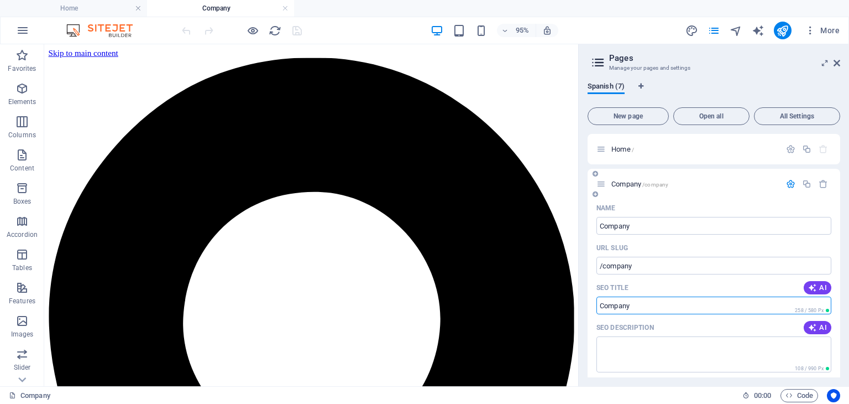
click at [664, 306] on input "Company" at bounding box center [714, 305] width 235 height 18
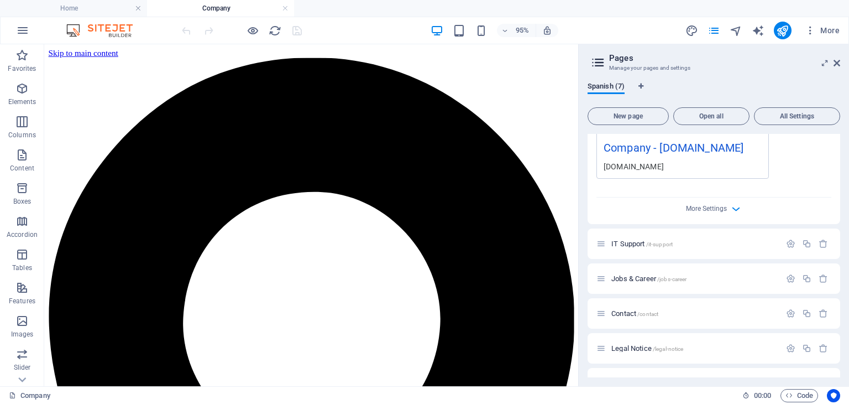
scroll to position [413, 0]
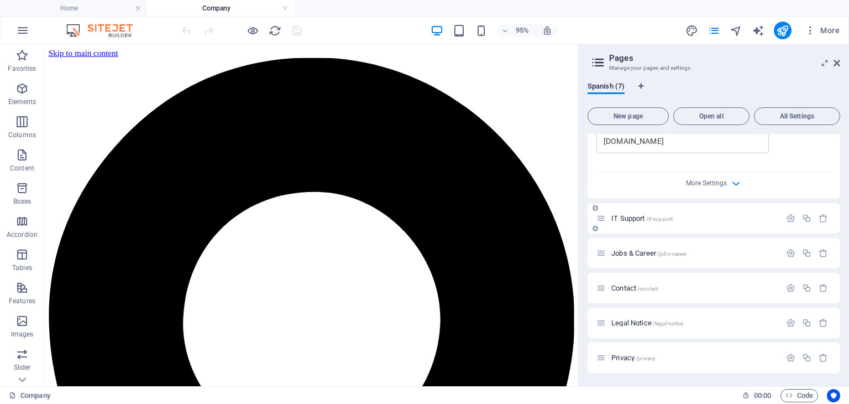
click at [633, 218] on span "IT Support /it-support" at bounding box center [642, 218] width 61 height 8
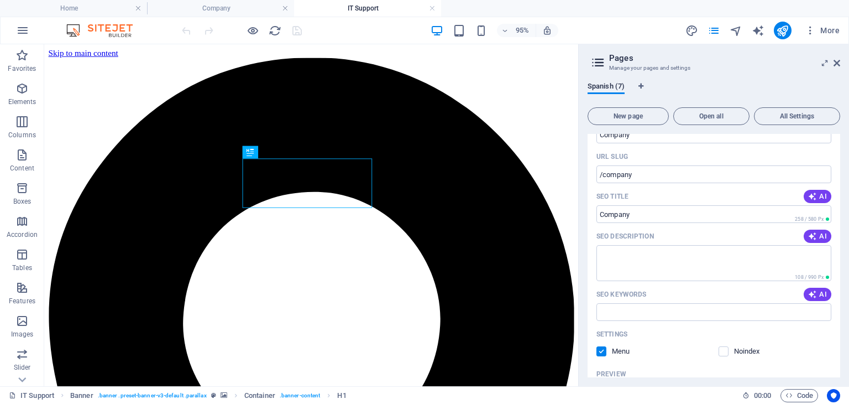
scroll to position [0, 0]
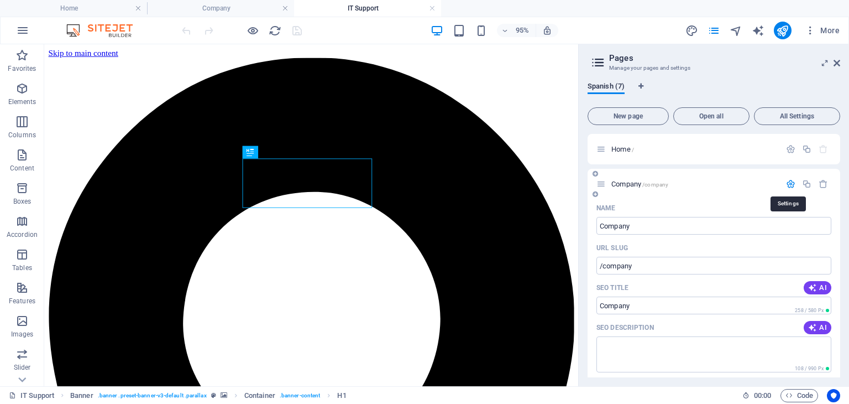
click at [787, 184] on icon "button" at bounding box center [790, 183] width 9 height 9
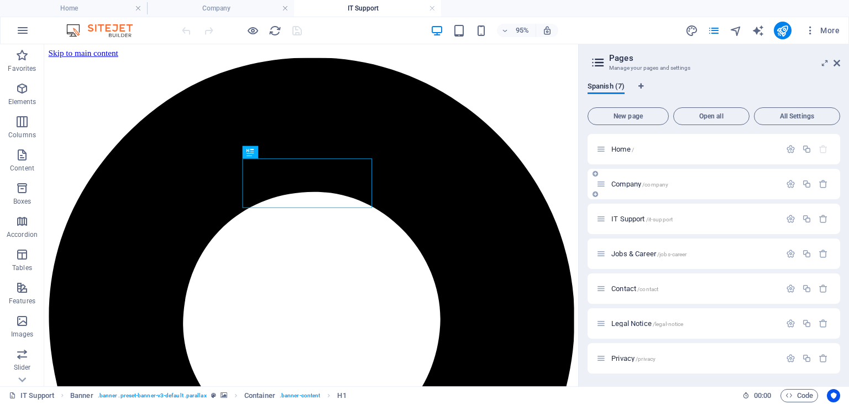
click at [638, 180] on span "Company /company" at bounding box center [640, 184] width 57 height 8
click at [787, 186] on icon "button" at bounding box center [790, 183] width 9 height 9
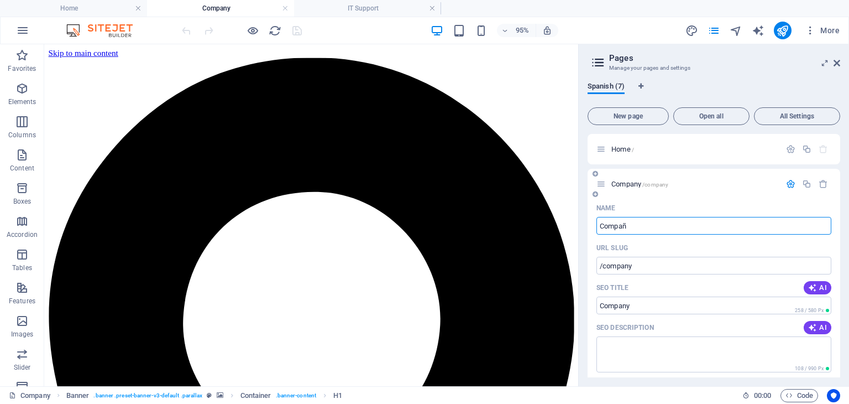
type input "Compañ"
type input "/compan"
type input "Compañ"
type input "Compañía"
type input "/compania"
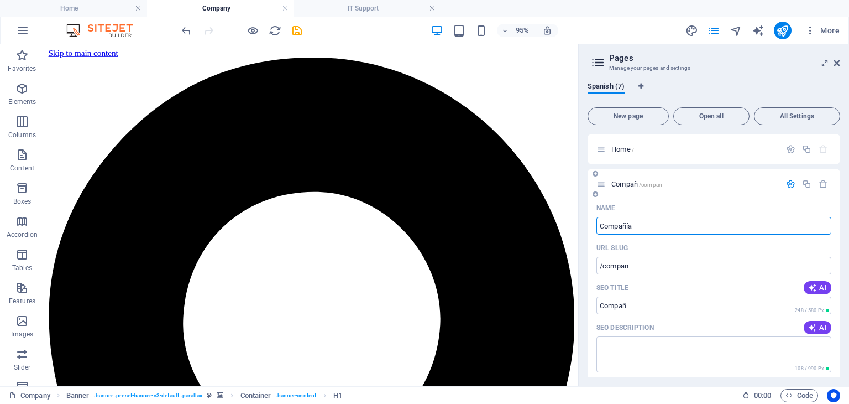
type input "Compañía"
click at [703, 220] on input "Compañía" at bounding box center [714, 226] width 235 height 18
type input "Compañía"
click at [685, 308] on input "Compañía" at bounding box center [714, 305] width 235 height 18
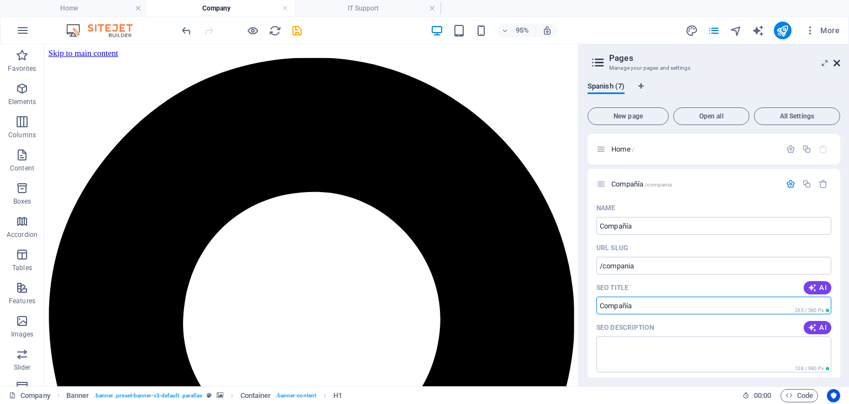
click at [835, 62] on icon at bounding box center [837, 63] width 7 height 9
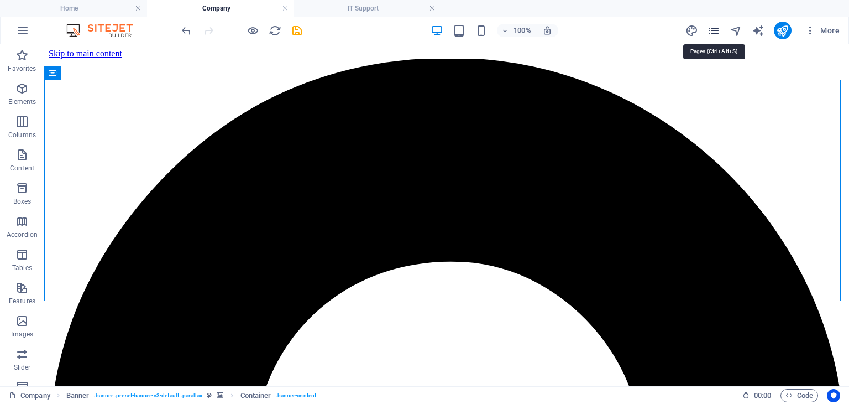
click at [718, 33] on icon "pages" at bounding box center [714, 30] width 13 height 13
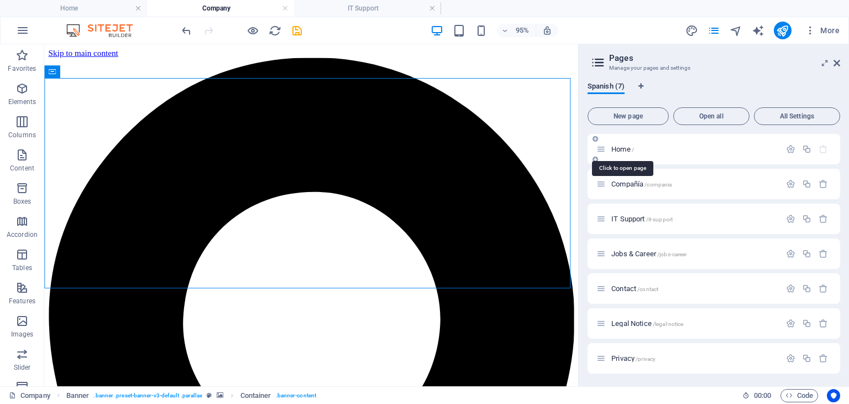
click at [632, 149] on span "Home /" at bounding box center [623, 149] width 23 height 8
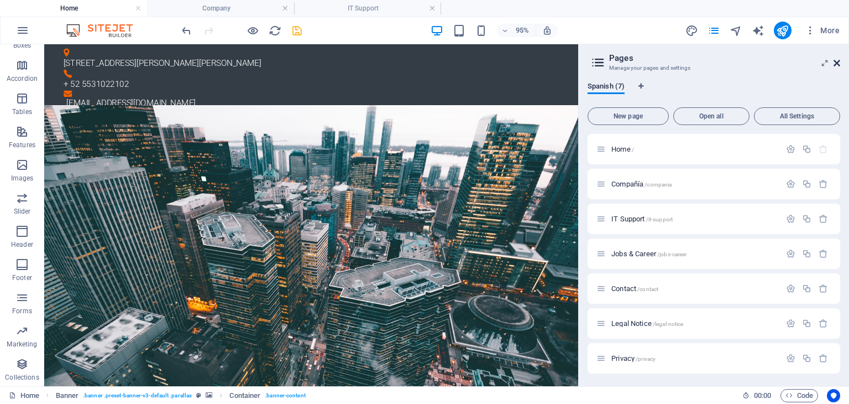
click at [836, 65] on icon at bounding box center [837, 63] width 7 height 9
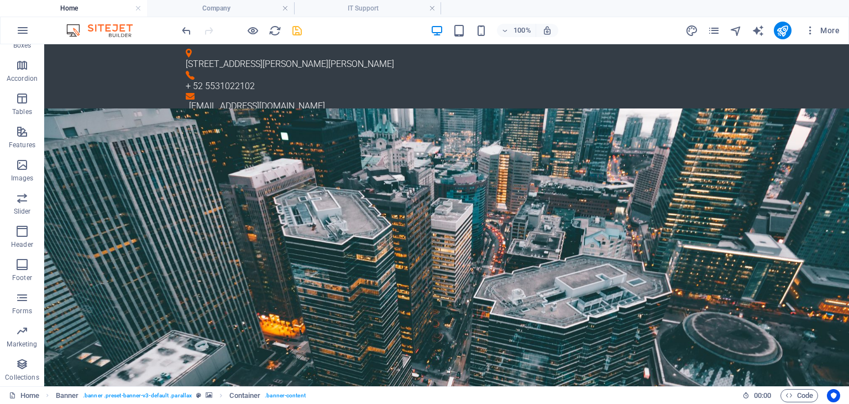
click at [186, 60] on div "[STREET_ADDRESS][PERSON_NAME][PERSON_NAME]" at bounding box center [442, 60] width 513 height 22
click at [186, 57] on icon at bounding box center [189, 53] width 6 height 9
click at [202, 58] on p "[STREET_ADDRESS][PERSON_NAME][PERSON_NAME]" at bounding box center [442, 64] width 513 height 13
click at [203, 58] on p "[STREET_ADDRESS][PERSON_NAME][PERSON_NAME]" at bounding box center [442, 64] width 513 height 13
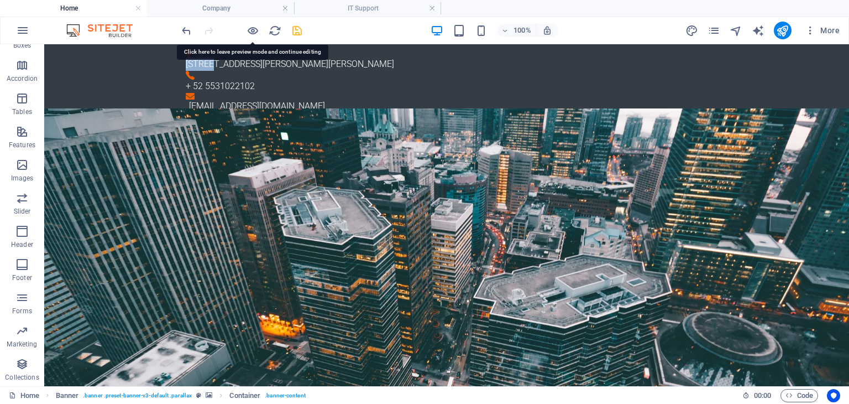
click at [203, 58] on p "[STREET_ADDRESS][PERSON_NAME][PERSON_NAME]" at bounding box center [442, 64] width 513 height 13
click at [336, 58] on p "[STREET_ADDRESS][PERSON_NAME][PERSON_NAME]" at bounding box center [442, 64] width 513 height 13
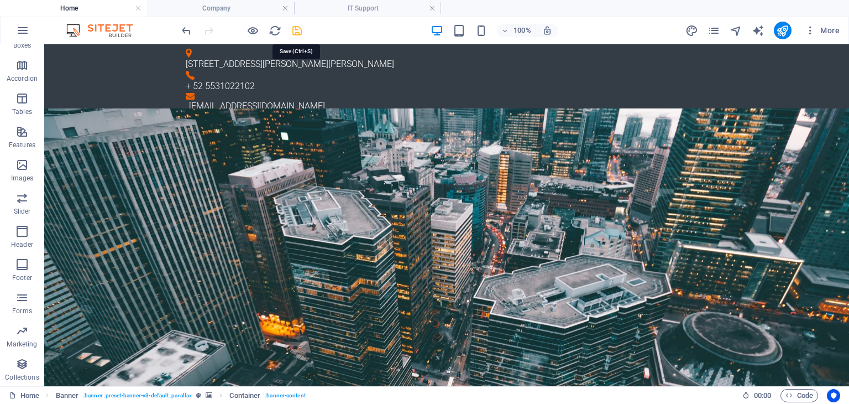
click at [294, 30] on icon "save" at bounding box center [297, 30] width 13 height 13
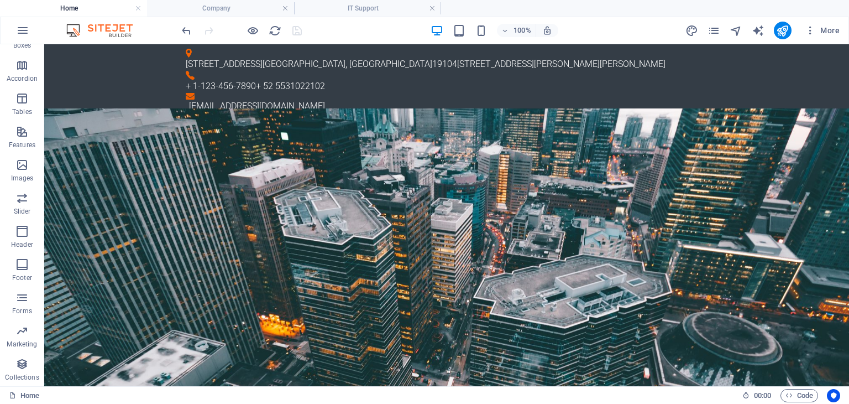
click at [432, 60] on span "19104" at bounding box center [444, 64] width 25 height 11
click at [361, 58] on p "[STREET_ADDRESS][GEOGRAPHIC_DATA][STREET_ADDRESS][PERSON_NAME][PERSON_NAME]" at bounding box center [442, 64] width 513 height 13
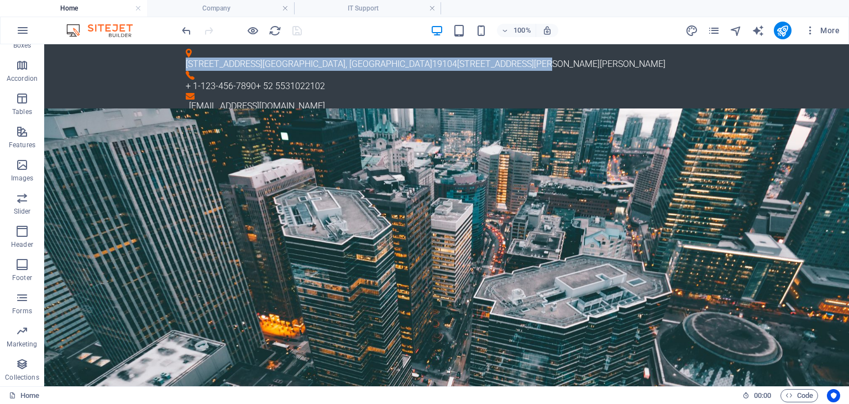
drag, startPoint x: 420, startPoint y: 56, endPoint x: 195, endPoint y: 59, distance: 225.1
click at [195, 59] on p "[STREET_ADDRESS][GEOGRAPHIC_DATA][STREET_ADDRESS][PERSON_NAME][PERSON_NAME]" at bounding box center [442, 64] width 513 height 13
click at [384, 58] on p "[STREET_ADDRESS][GEOGRAPHIC_DATA][STREET_ADDRESS][PERSON_NAME][PERSON_NAME]" at bounding box center [442, 64] width 513 height 13
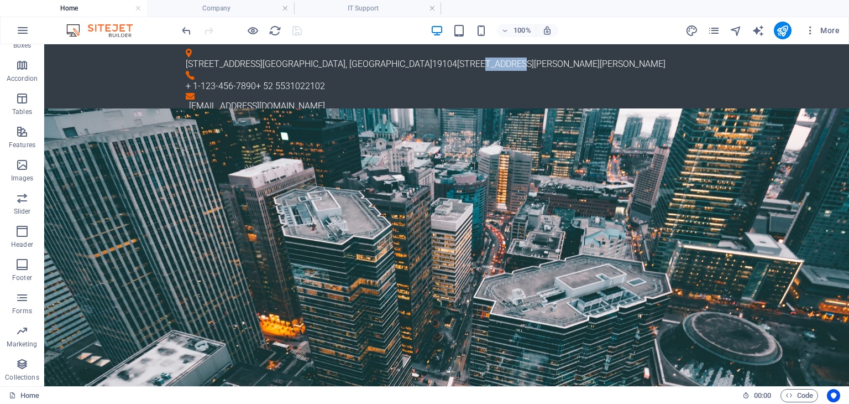
click at [384, 58] on p "[STREET_ADDRESS][GEOGRAPHIC_DATA][STREET_ADDRESS][PERSON_NAME][PERSON_NAME]" at bounding box center [442, 64] width 513 height 13
click at [188, 32] on icon "undo" at bounding box center [186, 30] width 13 height 13
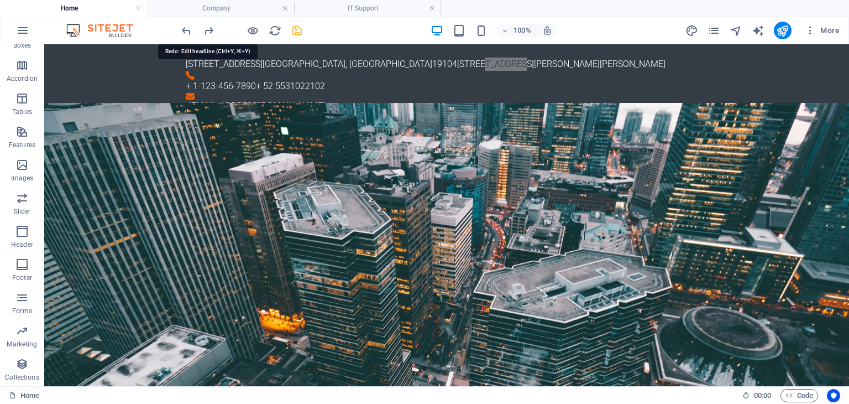
click at [210, 28] on icon "redo" at bounding box center [208, 30] width 13 height 13
click at [343, 76] on div "[STREET_ADDRESS][GEOGRAPHIC_DATA][STREET_ADDRESS][PERSON_NAME][PERSON_NAME] + 1…" at bounding box center [446, 80] width 805 height 73
click at [274, 32] on icon "reload" at bounding box center [275, 30] width 13 height 13
click at [212, 34] on div at bounding box center [242, 31] width 124 height 18
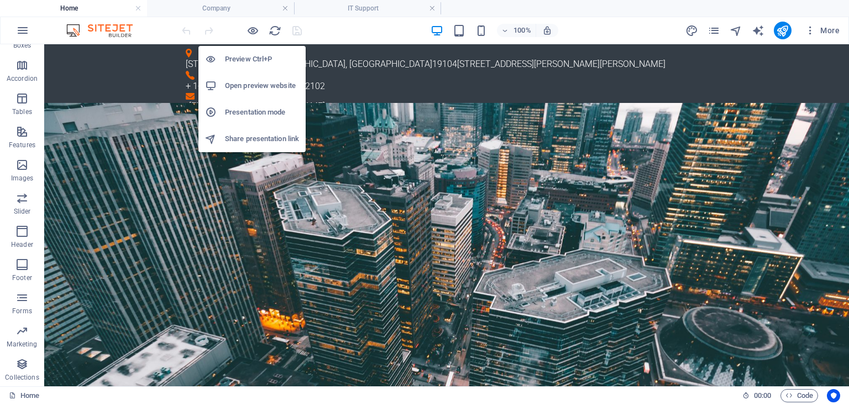
click at [252, 56] on h6 "Preview Ctrl+P" at bounding box center [262, 59] width 74 height 13
click at [281, 58] on h6 "Preview Ctrl+P" at bounding box center [262, 59] width 74 height 13
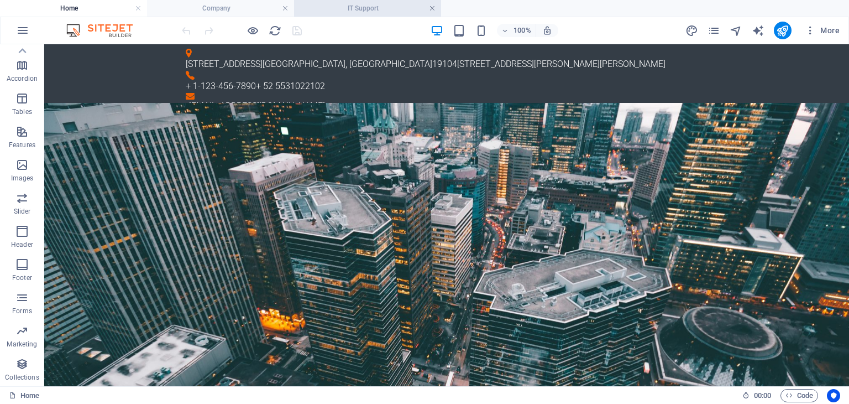
click at [431, 9] on link at bounding box center [432, 8] width 7 height 11
click at [230, 6] on h4 "Company" at bounding box center [220, 8] width 147 height 12
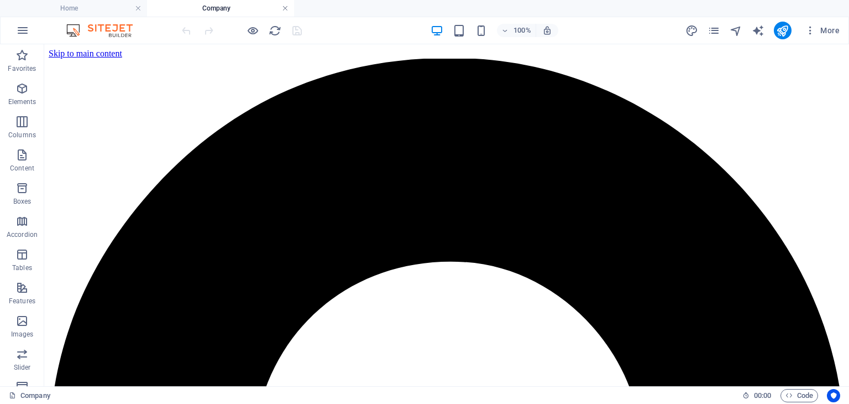
click at [283, 7] on link at bounding box center [285, 8] width 7 height 11
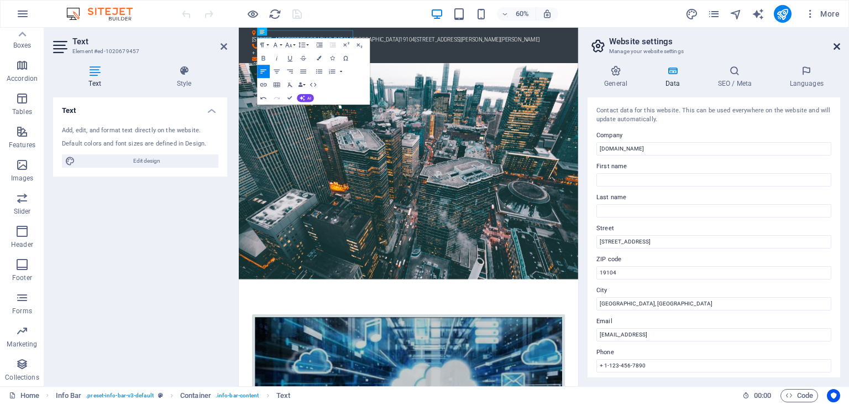
click at [838, 47] on icon at bounding box center [837, 46] width 7 height 9
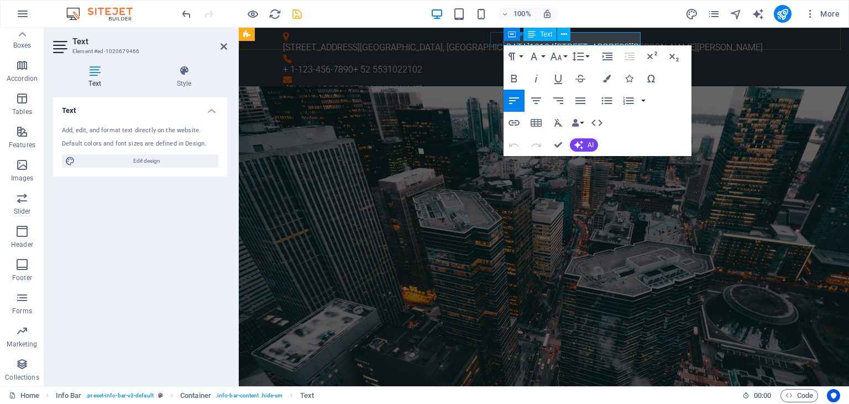
click at [573, 39] on div "Container Text" at bounding box center [541, 35] width 74 height 14
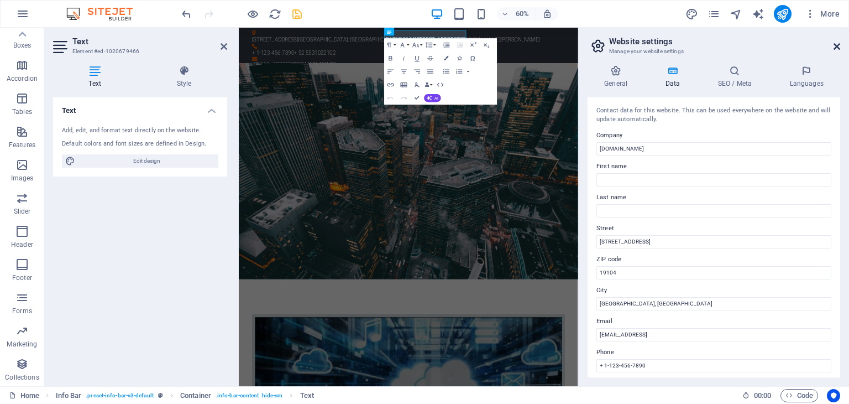
click at [837, 48] on icon at bounding box center [837, 46] width 7 height 9
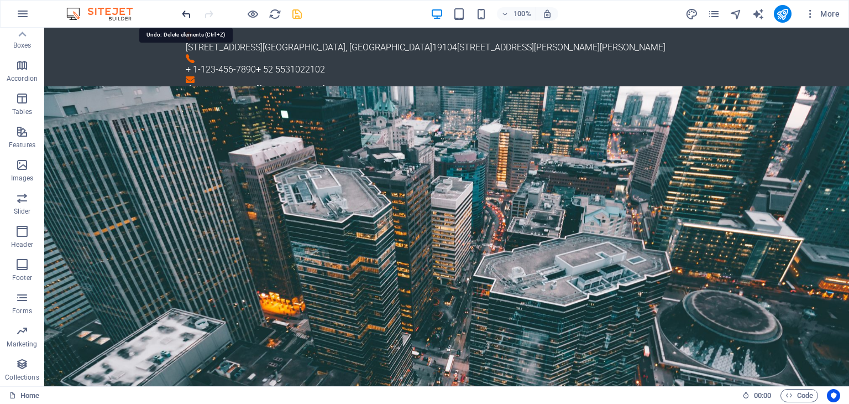
click at [186, 12] on icon "undo" at bounding box center [186, 14] width 13 height 13
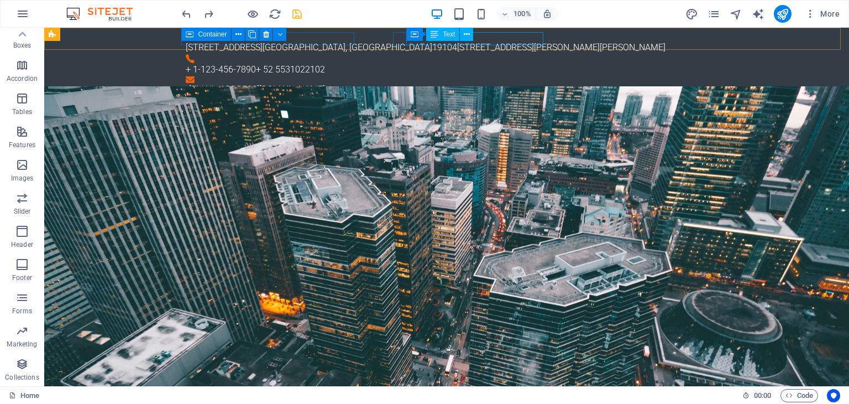
click at [476, 40] on div "Container Text" at bounding box center [443, 35] width 74 height 14
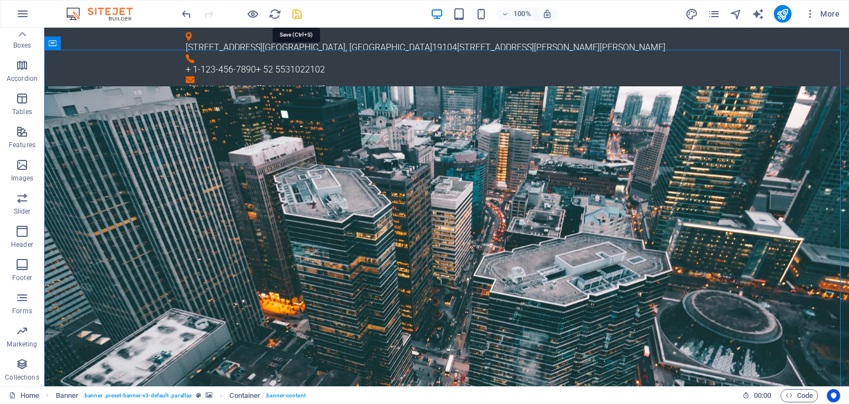
click at [296, 13] on icon "save" at bounding box center [297, 14] width 13 height 13
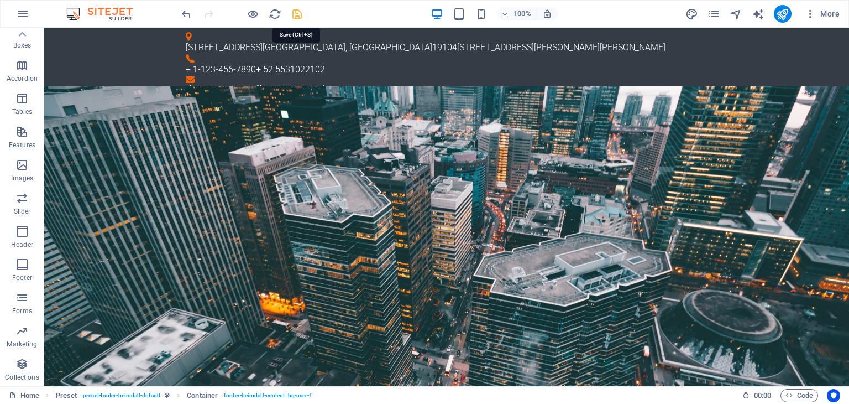
click at [295, 12] on icon "save" at bounding box center [297, 14] width 13 height 13
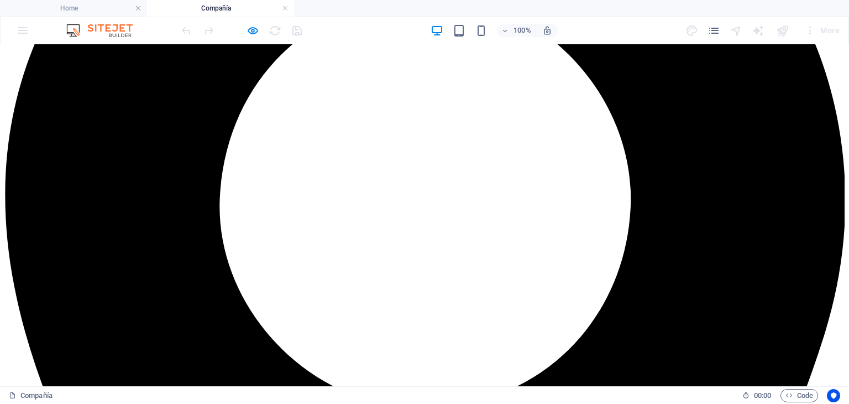
scroll to position [0, 0]
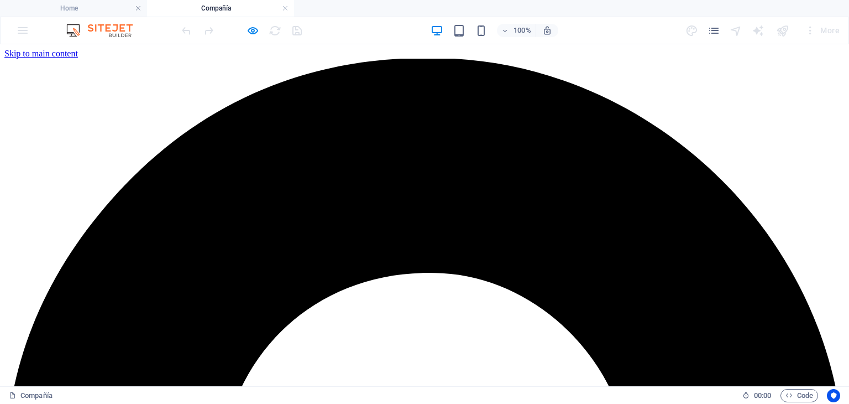
click at [243, 11] on h4 "Compañía" at bounding box center [220, 8] width 147 height 12
click at [285, 10] on link at bounding box center [285, 8] width 7 height 11
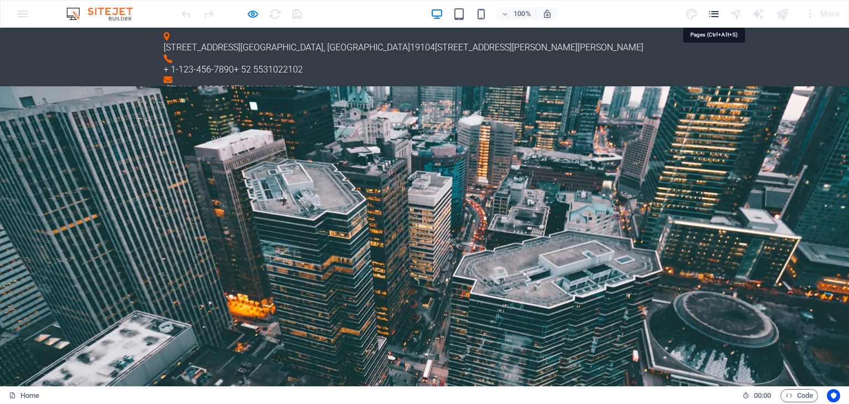
click at [717, 10] on icon "pages" at bounding box center [714, 14] width 13 height 13
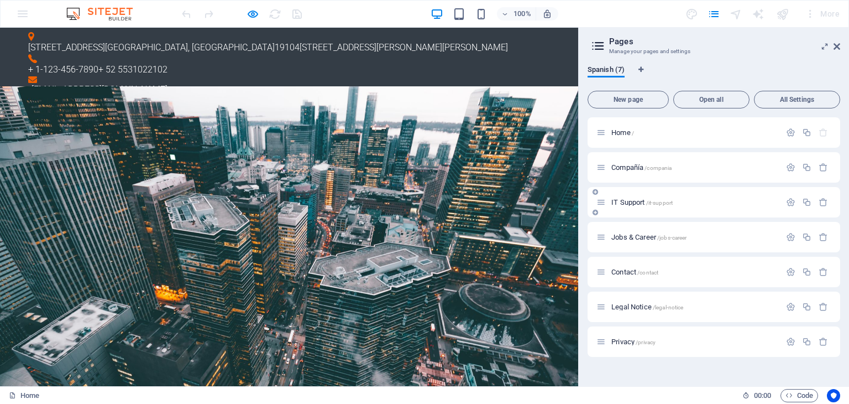
click at [627, 202] on span "IT Support /it-support" at bounding box center [642, 202] width 61 height 8
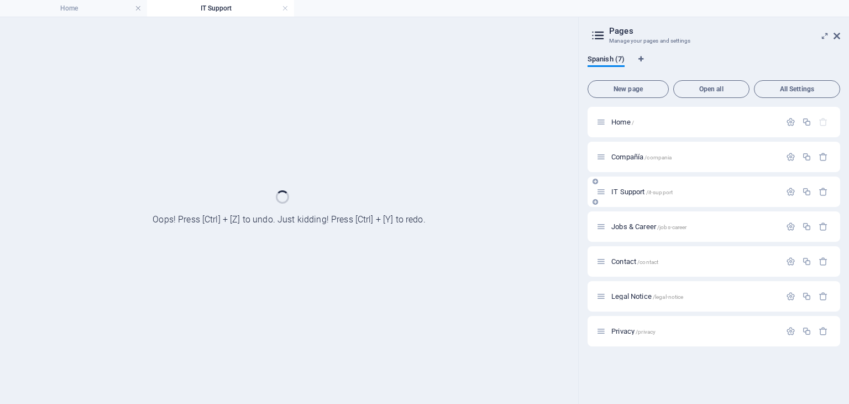
click at [627, 202] on div "IT Support /it-support" at bounding box center [714, 191] width 253 height 30
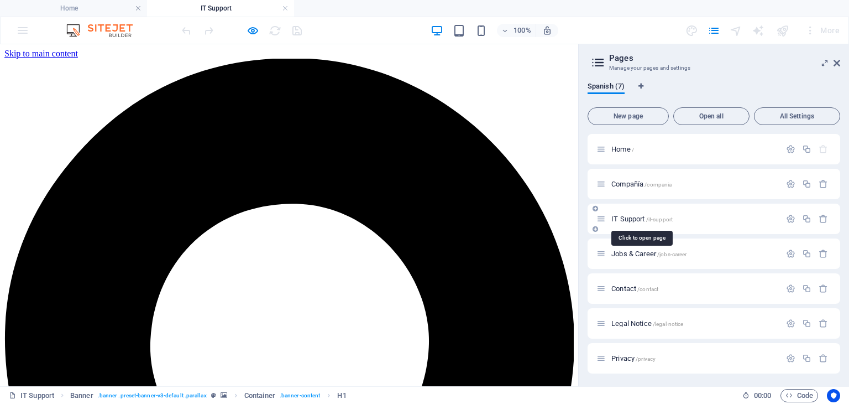
click at [625, 218] on span "IT Support /it-support" at bounding box center [642, 219] width 61 height 8
click at [790, 220] on icon "button" at bounding box center [790, 218] width 9 height 9
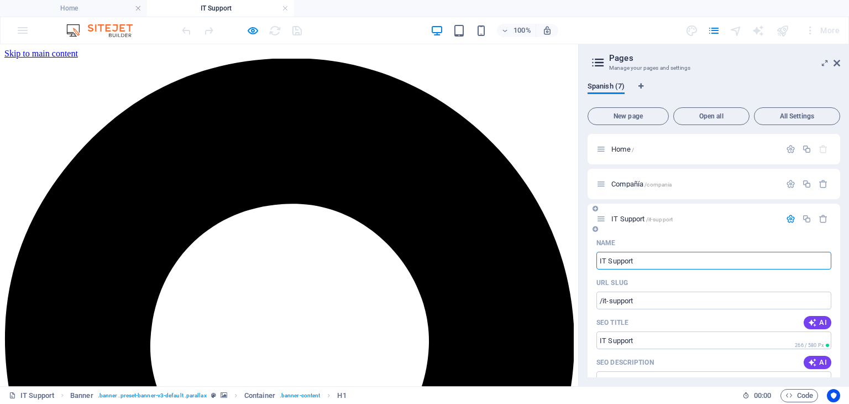
click at [688, 259] on input "IT Support" at bounding box center [714, 261] width 235 height 18
type input "Soporte TI"
type input "/soporte-t"
type input "Soporte T"
type input "Soporte TI"
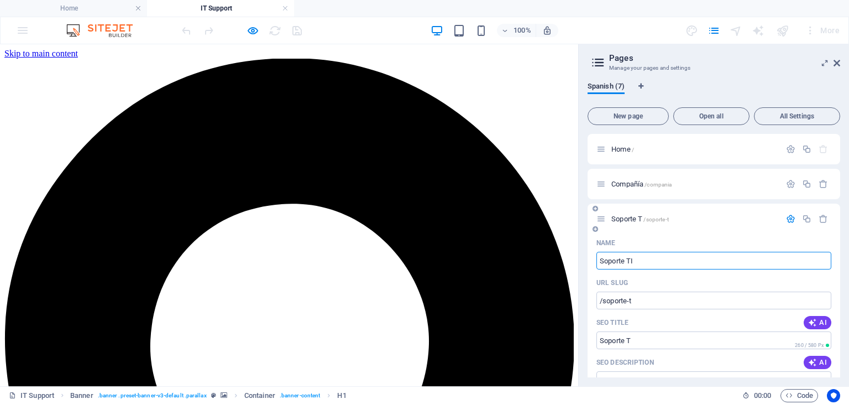
type input "/soporte-ti"
type input "Soporte TI"
click at [691, 258] on input "Soporte TI" at bounding box center [714, 261] width 235 height 18
type input "Soporte TI"
drag, startPoint x: 770, startPoint y: 80, endPoint x: 784, endPoint y: 78, distance: 14.5
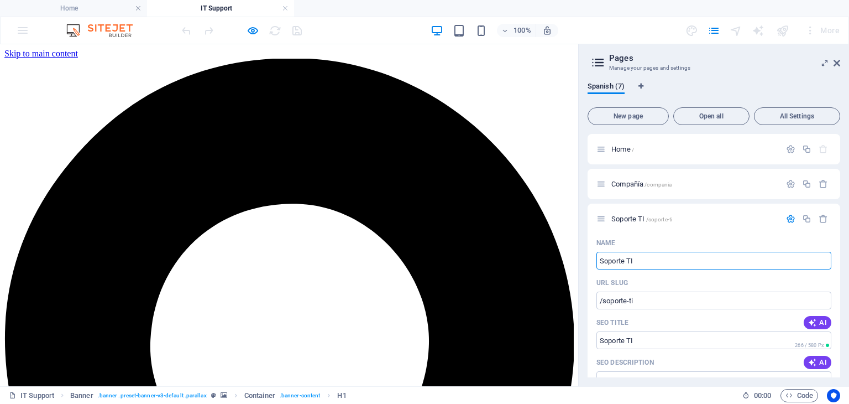
click at [770, 80] on div "Spanish (7) New page Open all All Settings Home / Compañía /compania Soporte TI…" at bounding box center [714, 229] width 270 height 313
click at [838, 64] on icon at bounding box center [837, 63] width 7 height 9
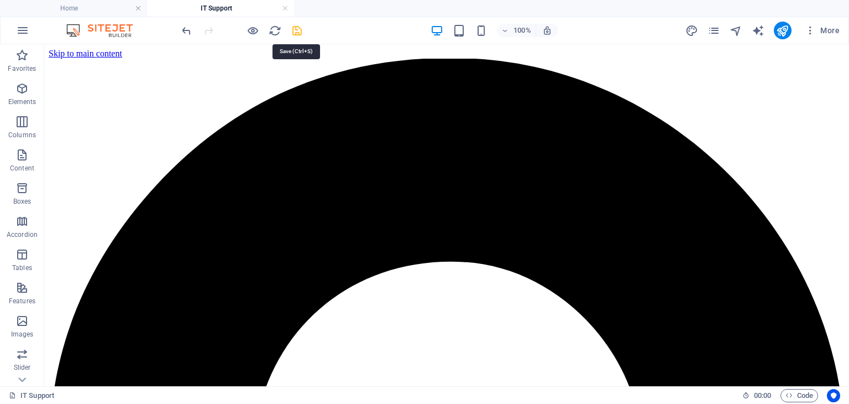
click at [296, 29] on icon "save" at bounding box center [297, 30] width 13 height 13
drag, startPoint x: 287, startPoint y: 9, endPoint x: 276, endPoint y: 12, distance: 11.4
click at [287, 9] on link at bounding box center [285, 8] width 7 height 11
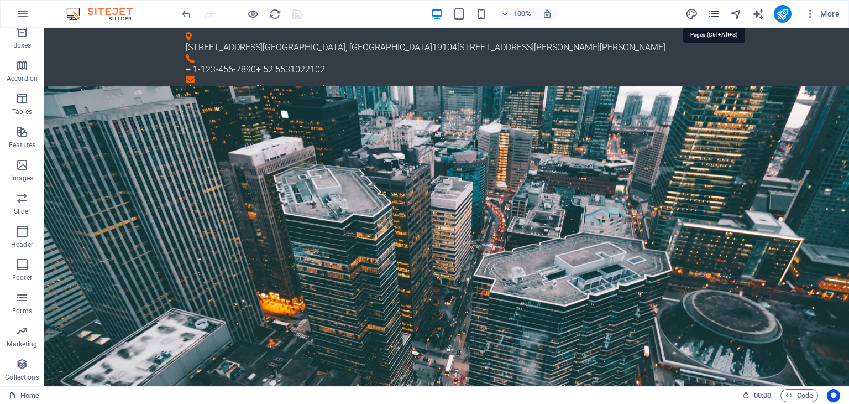
click at [719, 13] on icon "pages" at bounding box center [714, 14] width 13 height 13
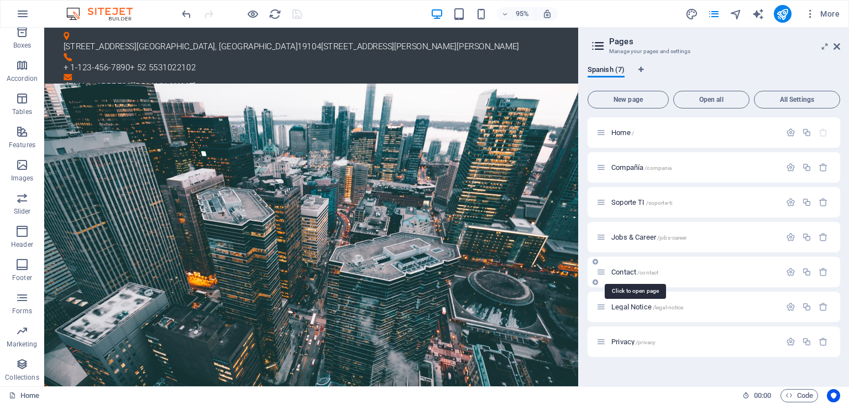
click at [626, 268] on span "Contact /contact" at bounding box center [635, 272] width 47 height 8
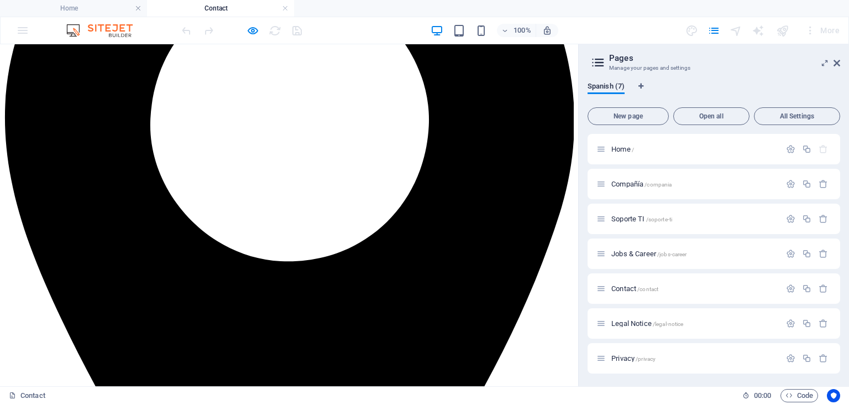
scroll to position [111, 0]
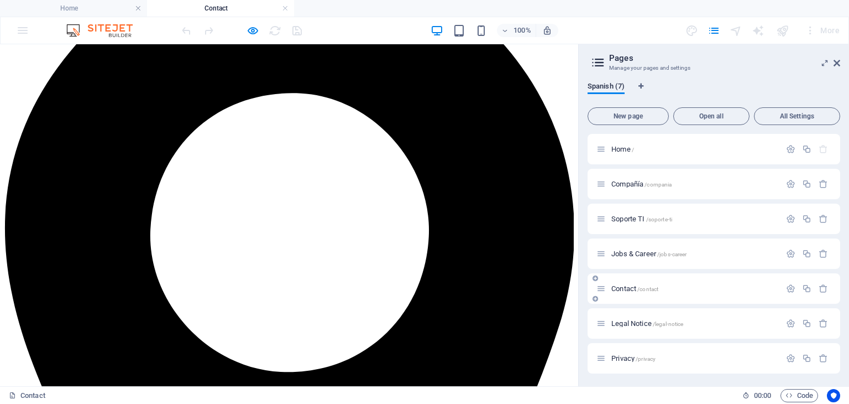
click at [626, 287] on span "Contact /contact" at bounding box center [635, 288] width 47 height 8
click at [786, 291] on icon "button" at bounding box center [790, 288] width 9 height 9
type input "Contacv"
type input "/contacvto"
type input "Contacvto"
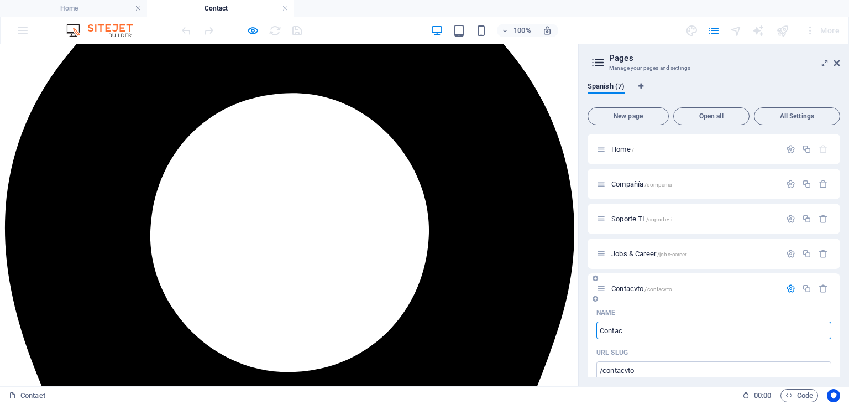
type input "Contact"
type input "/contac"
type input "Contac"
type input "Contact"
type input "/contact"
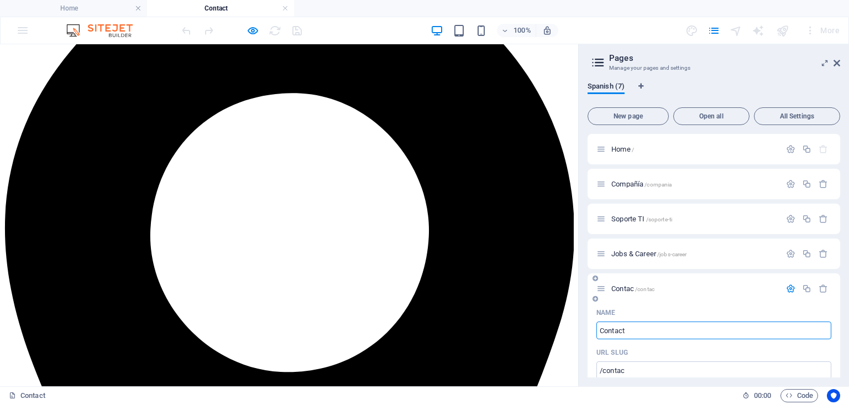
type input "Contact"
type input "Contacto"
type input "/contacto"
type input "Contacto"
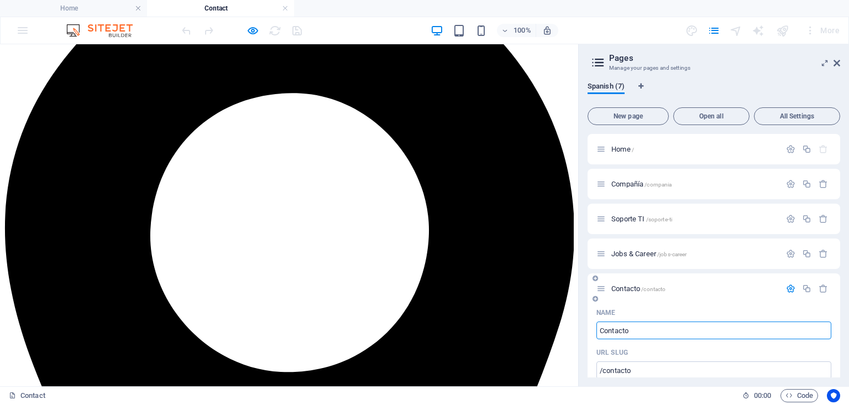
click at [681, 306] on div "Name" at bounding box center [714, 313] width 235 height 18
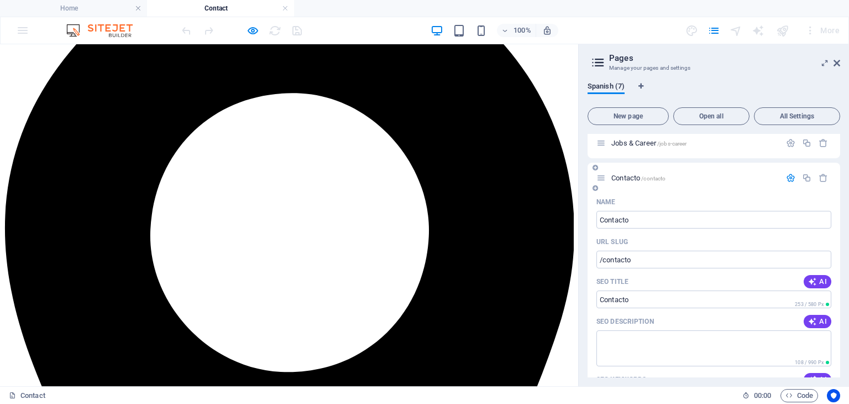
scroll to position [0, 0]
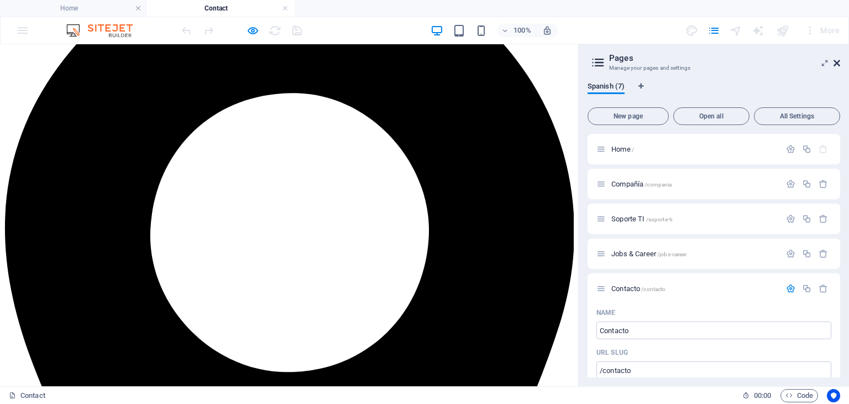
click at [838, 64] on icon at bounding box center [837, 63] width 7 height 9
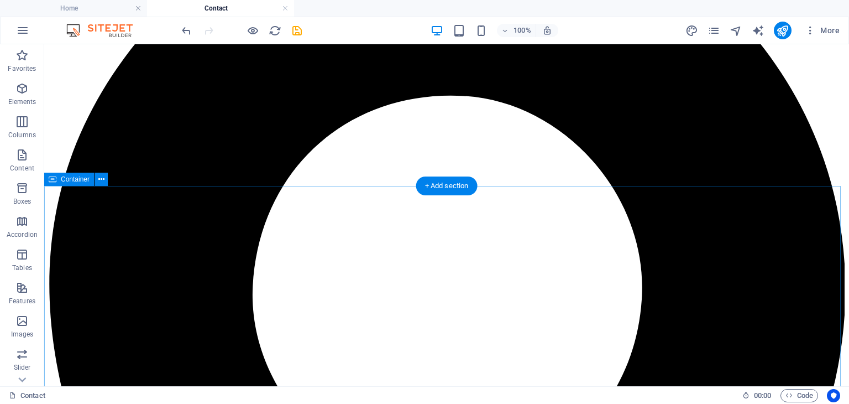
scroll to position [277, 0]
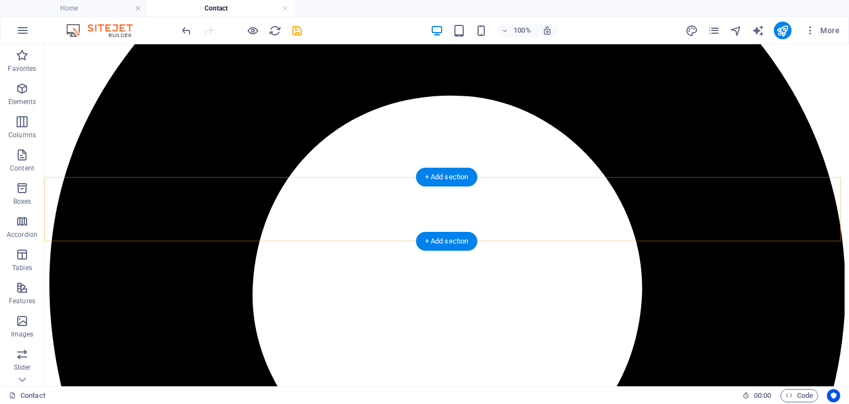
scroll to position [111, 0]
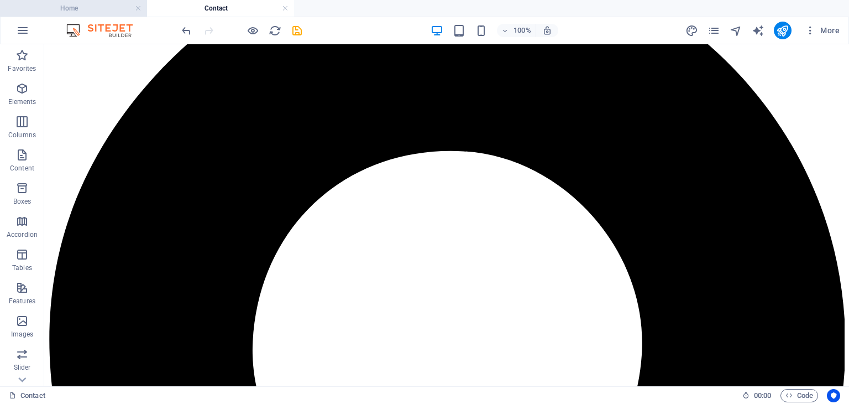
click at [88, 11] on h4 "Home" at bounding box center [73, 8] width 147 height 12
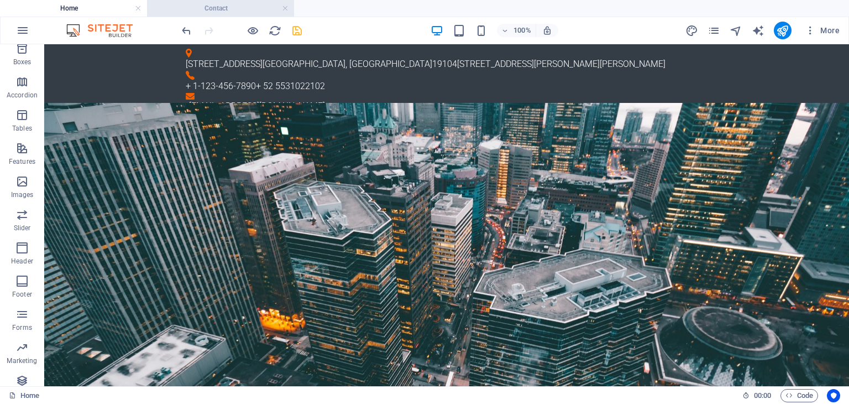
click at [235, 6] on h4 "Contact" at bounding box center [220, 8] width 147 height 12
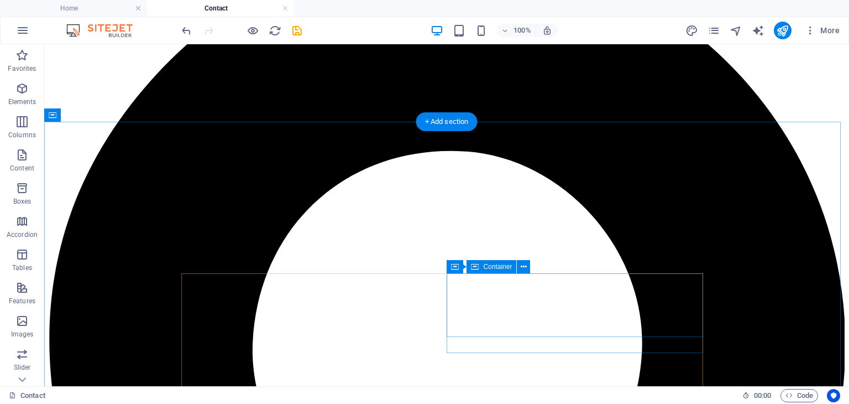
scroll to position [277, 0]
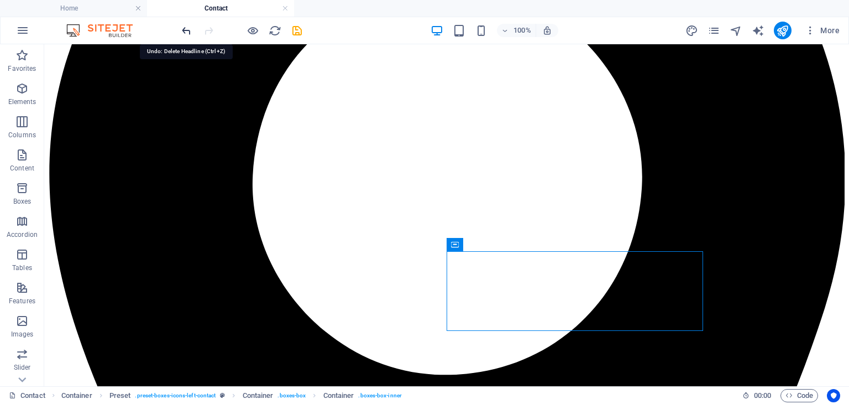
click at [184, 30] on icon "undo" at bounding box center [186, 30] width 13 height 13
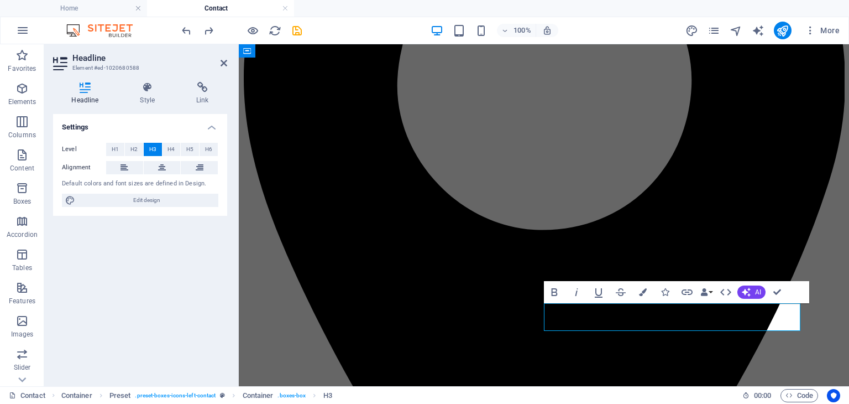
scroll to position [575, 0]
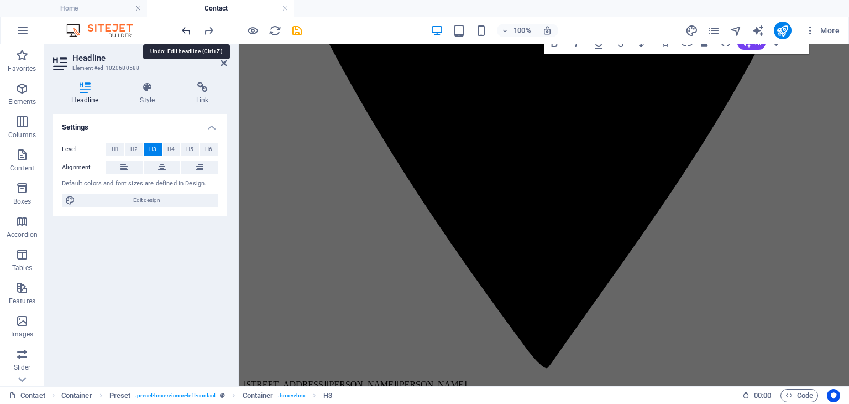
click at [186, 32] on icon "undo" at bounding box center [186, 30] width 13 height 13
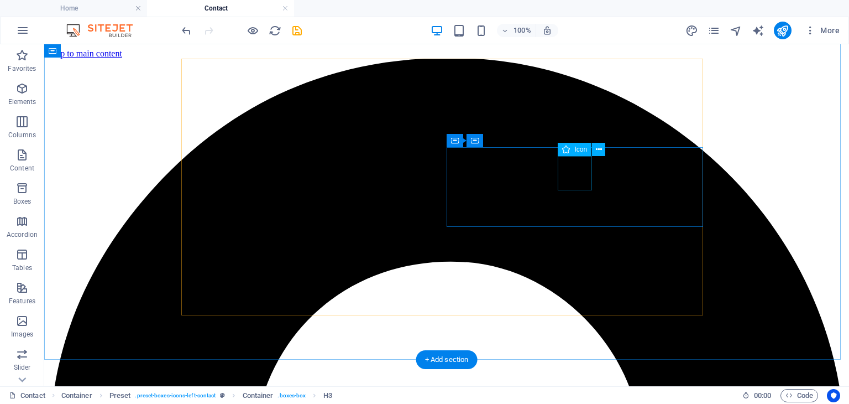
scroll to position [380, 0]
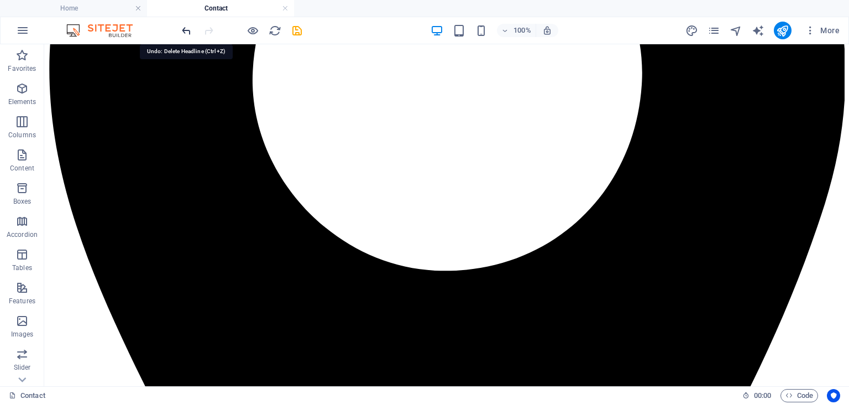
click at [188, 28] on icon "undo" at bounding box center [186, 30] width 13 height 13
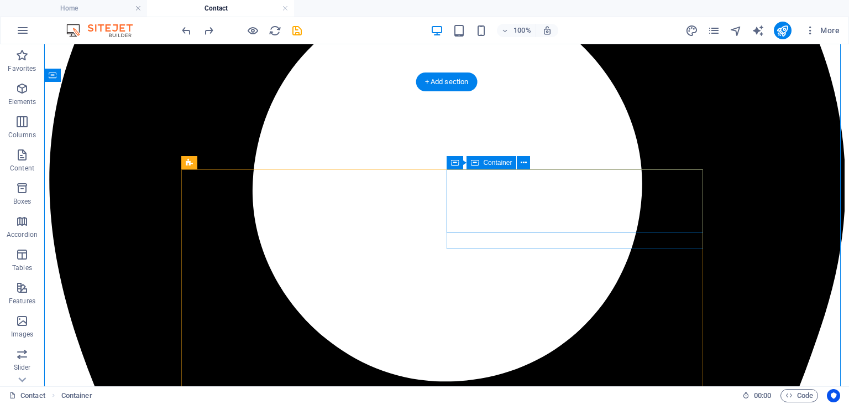
scroll to position [215, 0]
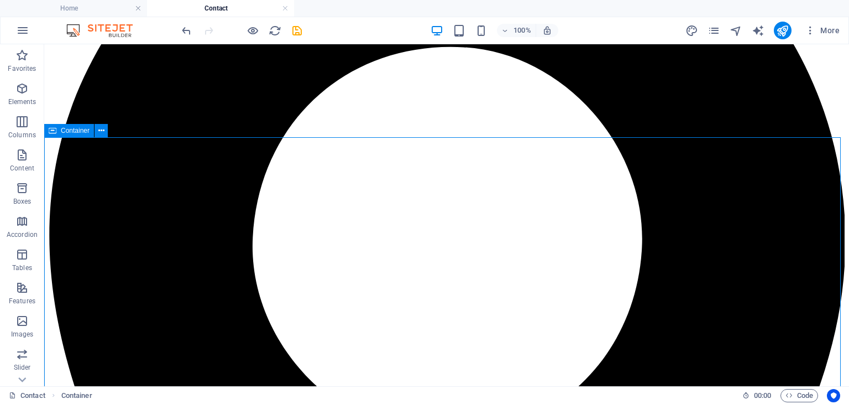
scroll to position [270, 0]
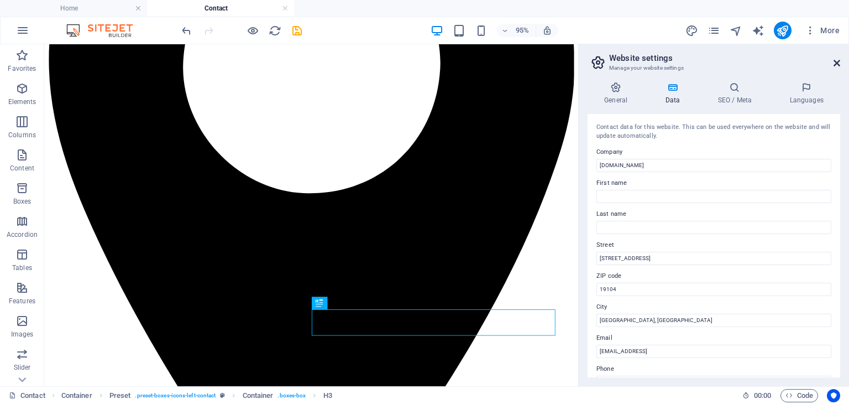
click at [839, 63] on icon at bounding box center [837, 63] width 7 height 9
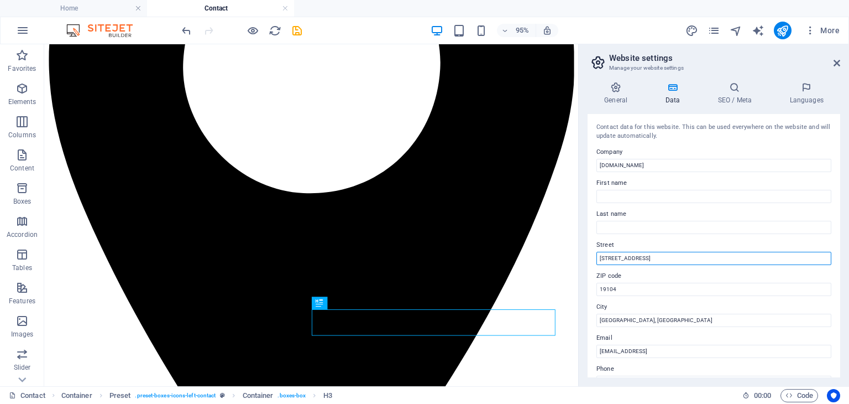
click at [699, 256] on input "[STREET_ADDRESS]" at bounding box center [714, 258] width 235 height 13
type input "[STREET_ADDRESS][PERSON_NAME]"
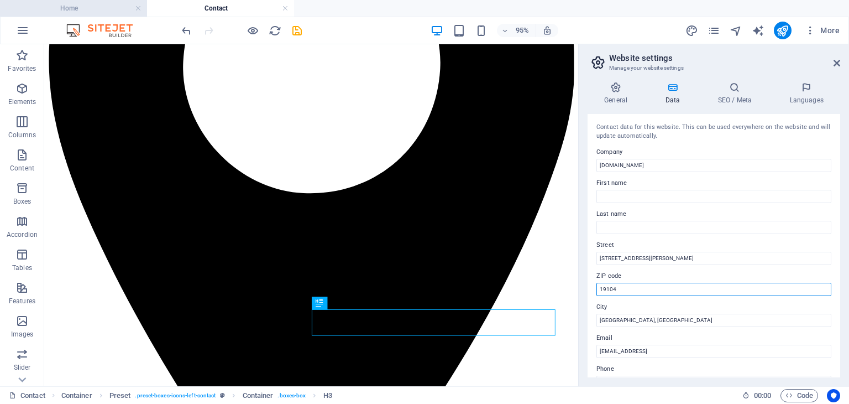
click at [66, 7] on h4 "Home" at bounding box center [73, 8] width 147 height 12
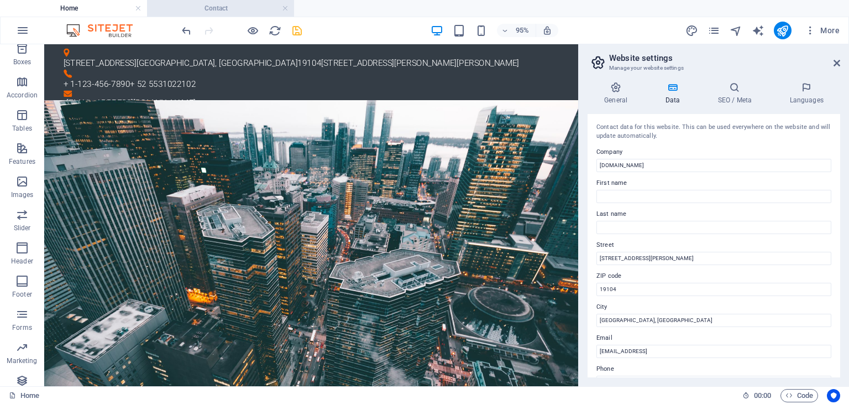
click at [205, 7] on h4 "Contact" at bounding box center [220, 8] width 147 height 12
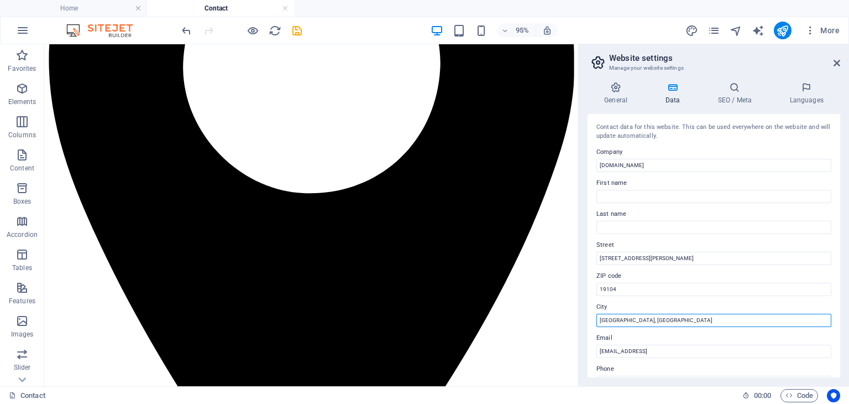
click at [667, 321] on input "[GEOGRAPHIC_DATA], [GEOGRAPHIC_DATA]" at bounding box center [714, 320] width 235 height 13
type input "[GEOGRAPHIC_DATA]"
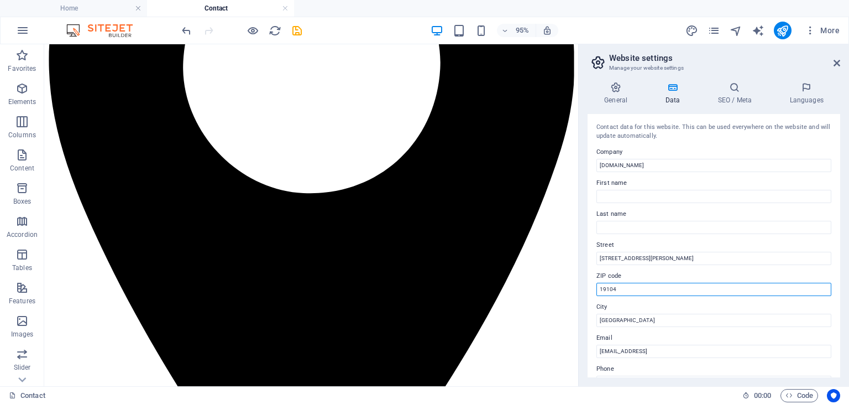
click at [628, 290] on input "19104" at bounding box center [714, 289] width 235 height 13
type input "56520"
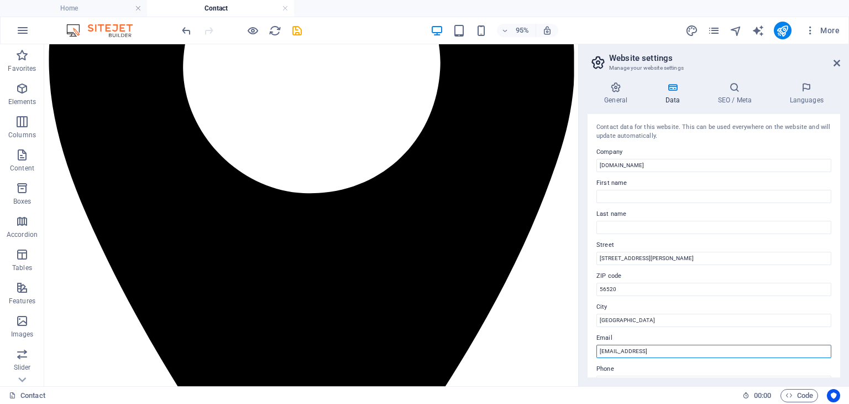
click at [753, 354] on input "[EMAIL_ADDRESS]" at bounding box center [714, 351] width 235 height 13
type input "[EMAIL_ADDRESS][DOMAIN_NAME]"
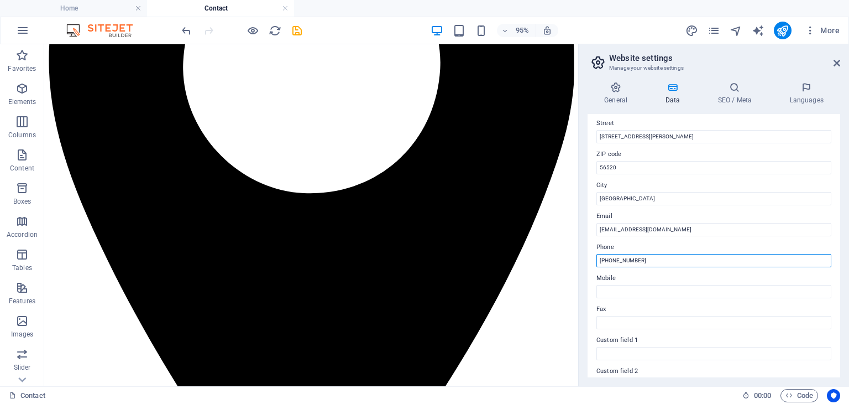
scroll to position [177, 0]
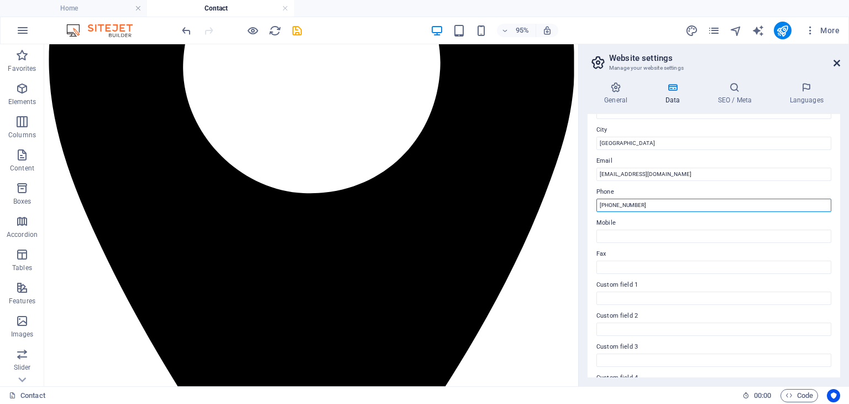
type input "[PHONE_NUMBER]"
click at [838, 64] on icon at bounding box center [837, 63] width 7 height 9
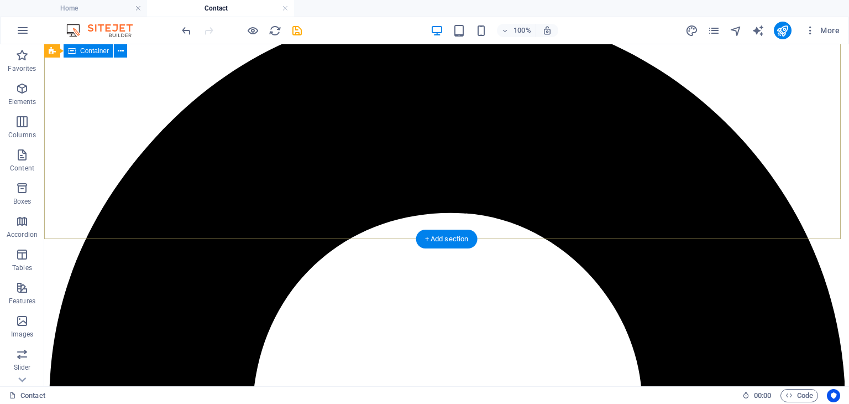
scroll to position [0, 0]
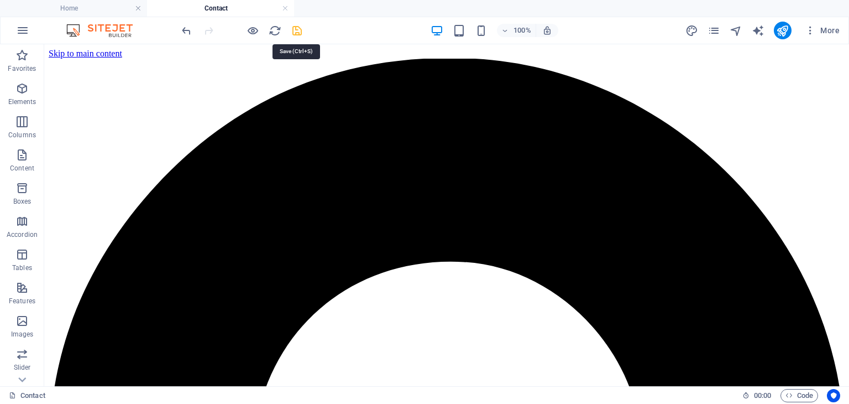
click at [299, 27] on icon "save" at bounding box center [297, 30] width 13 height 13
checkbox input "false"
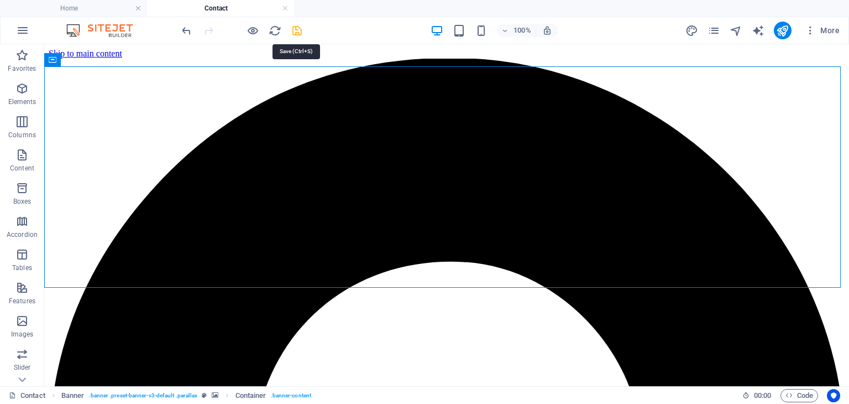
click at [296, 28] on icon "save" at bounding box center [297, 30] width 13 height 13
checkbox input "false"
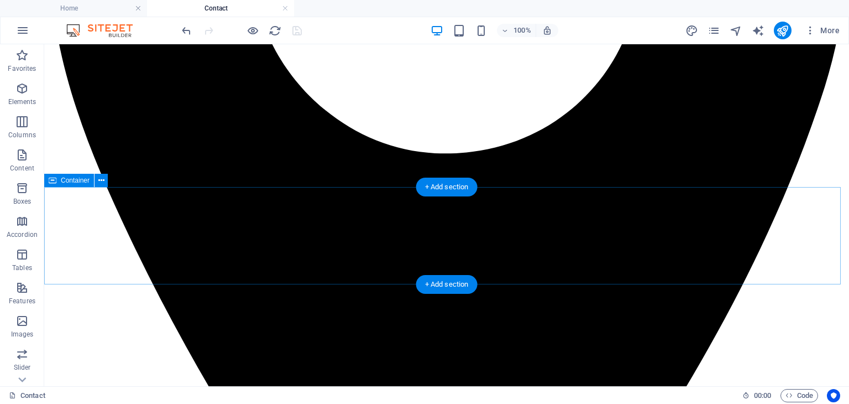
scroll to position [553, 0]
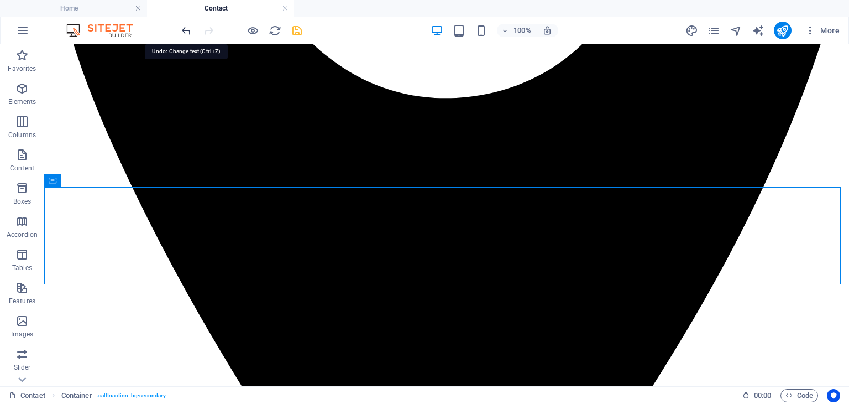
click at [186, 29] on icon "undo" at bounding box center [186, 30] width 13 height 13
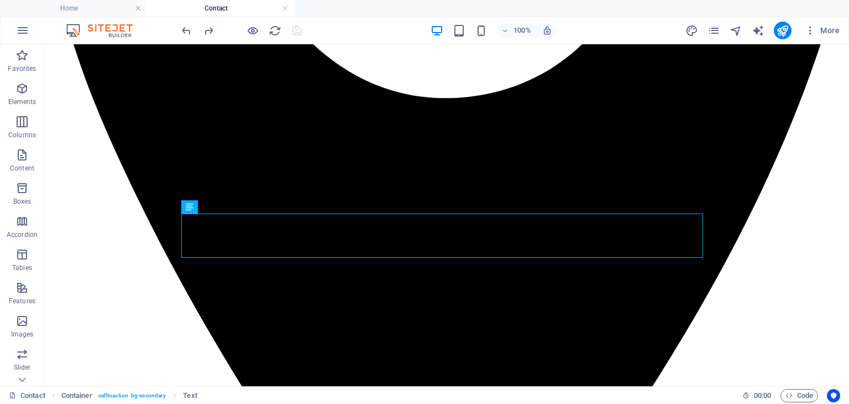
click at [232, 7] on h4 "Contact" at bounding box center [220, 8] width 147 height 12
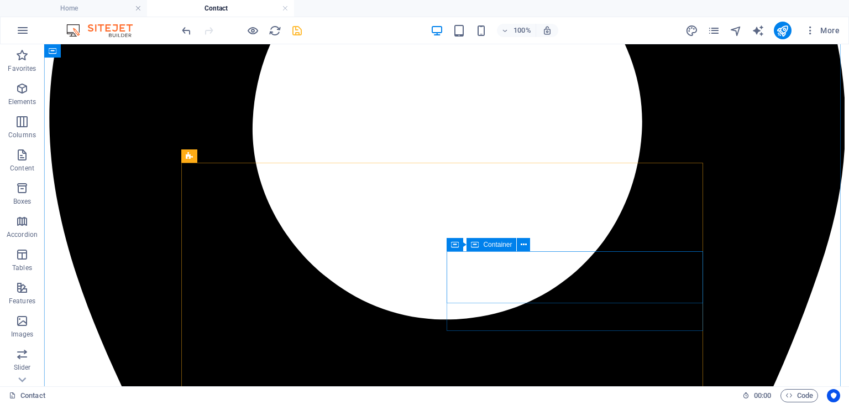
scroll to position [221, 0]
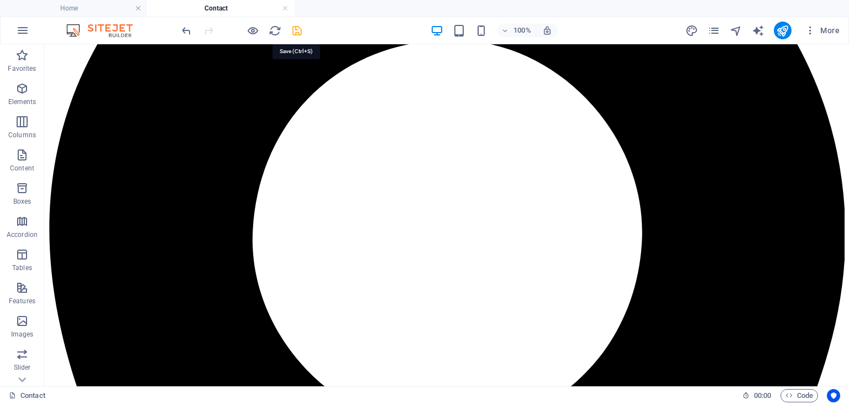
click at [295, 28] on icon "save" at bounding box center [297, 30] width 13 height 13
checkbox input "false"
click at [295, 28] on div at bounding box center [242, 31] width 124 height 18
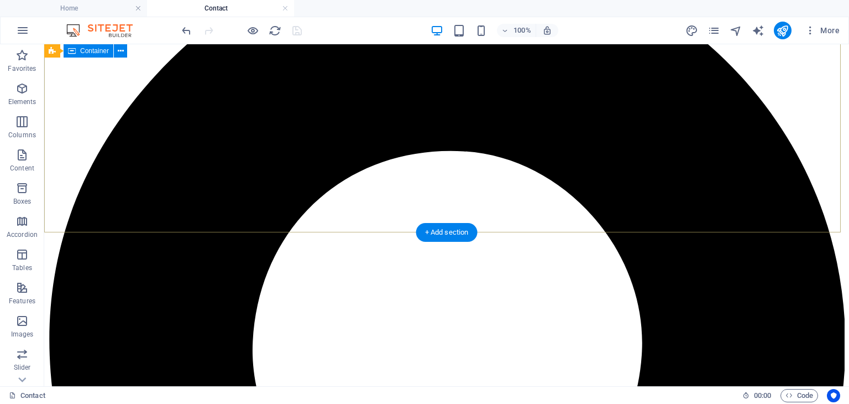
scroll to position [0, 0]
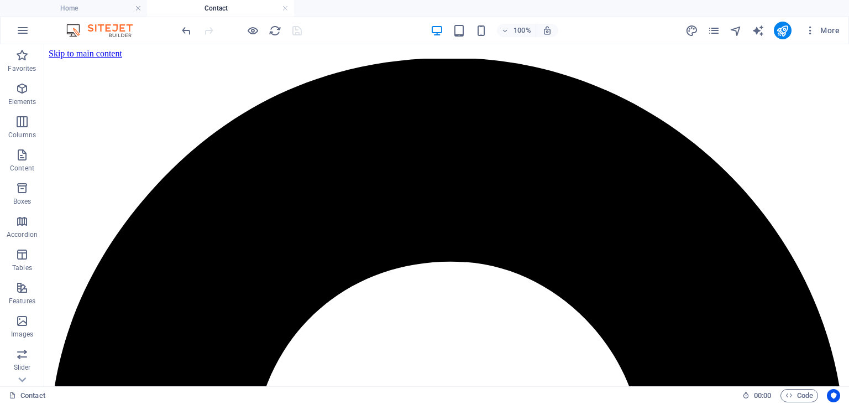
click at [227, 5] on h4 "Contact" at bounding box center [220, 8] width 147 height 12
click at [100, 9] on h4 "Home" at bounding box center [73, 8] width 147 height 12
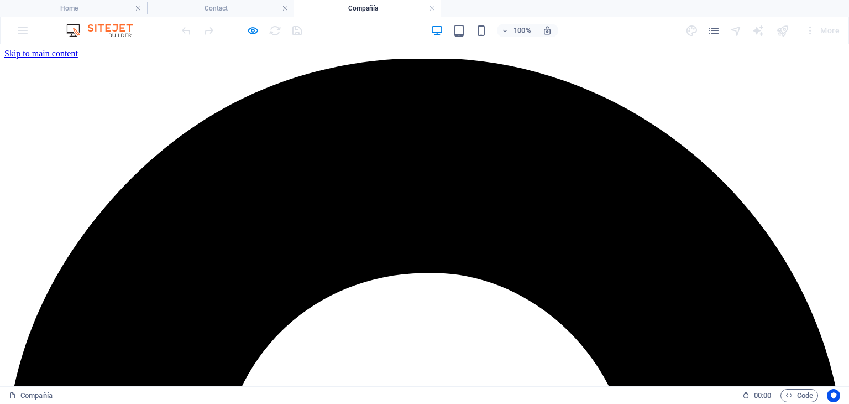
drag, startPoint x: 348, startPoint y: 3, endPoint x: 366, endPoint y: 14, distance: 21.1
click at [407, 7] on h4 "Compañía" at bounding box center [367, 8] width 147 height 12
click at [431, 12] on link at bounding box center [432, 8] width 7 height 11
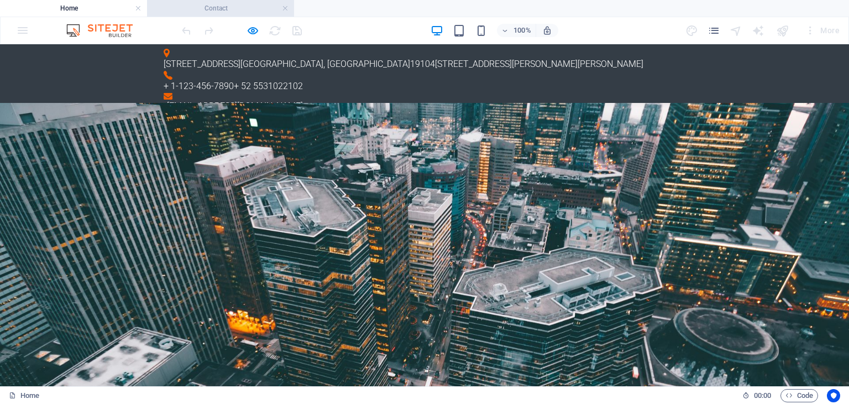
click at [260, 7] on h4 "Contact" at bounding box center [220, 8] width 147 height 12
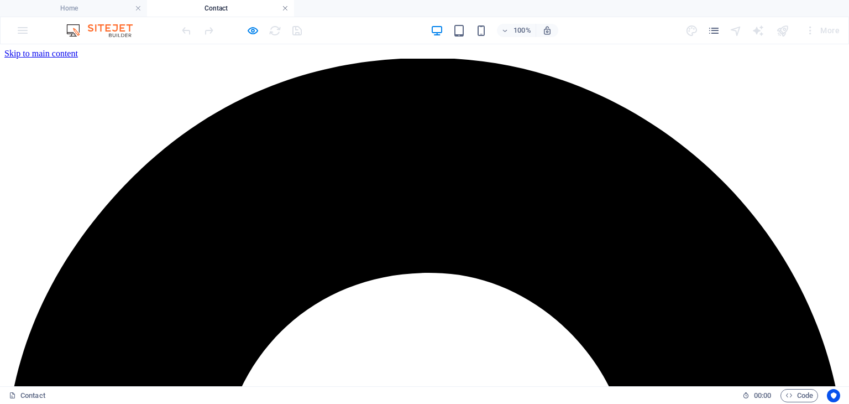
click at [283, 8] on link at bounding box center [285, 8] width 7 height 11
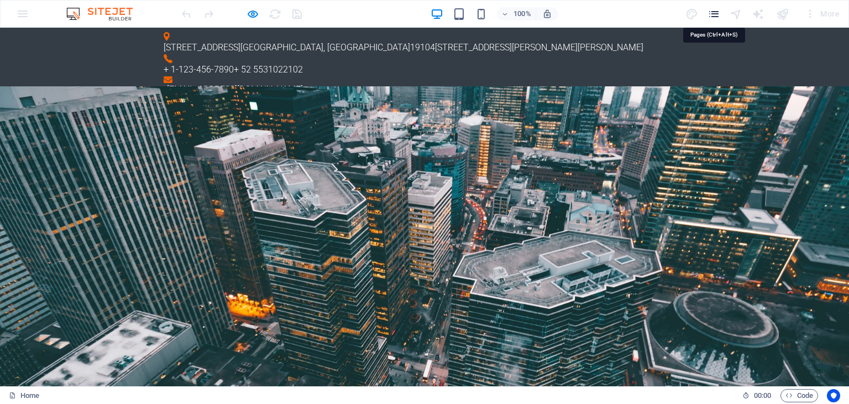
click at [712, 16] on icon "pages" at bounding box center [714, 14] width 13 height 13
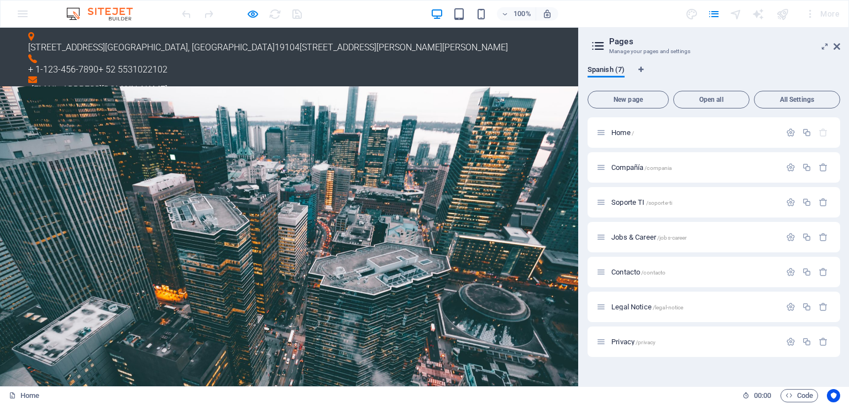
click at [598, 43] on icon at bounding box center [598, 45] width 17 height 15
click at [839, 46] on icon at bounding box center [837, 46] width 7 height 9
